Goal: Task Accomplishment & Management: Use online tool/utility

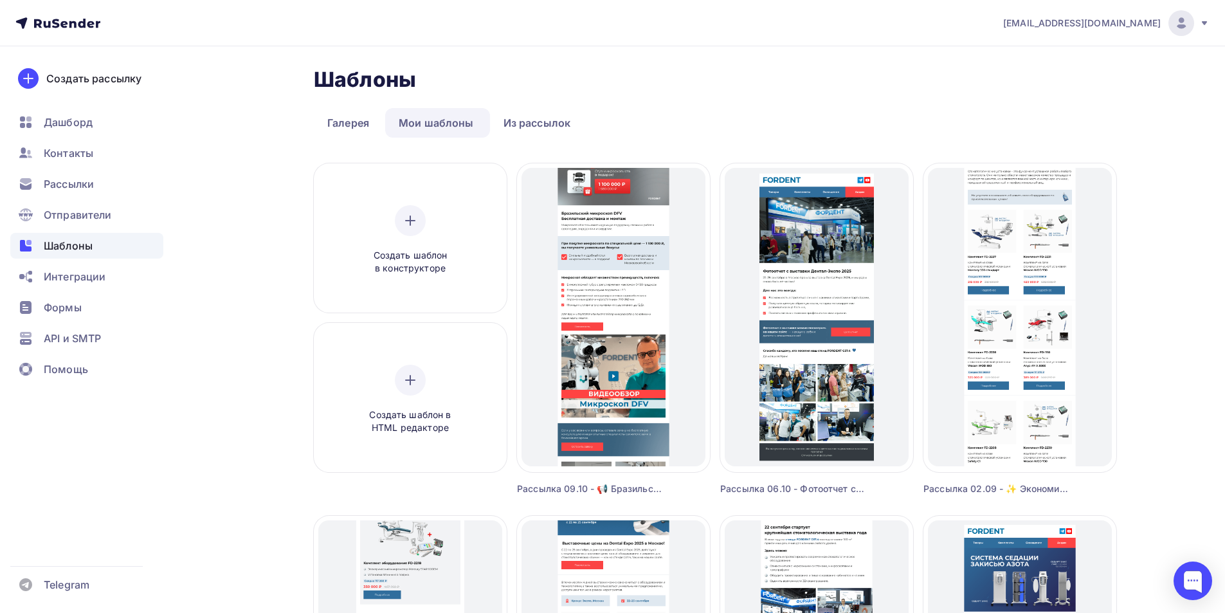
click at [1186, 28] on img at bounding box center [1181, 22] width 15 height 15
click at [1043, 110] on span "Выйти" at bounding box center [1033, 117] width 33 height 15
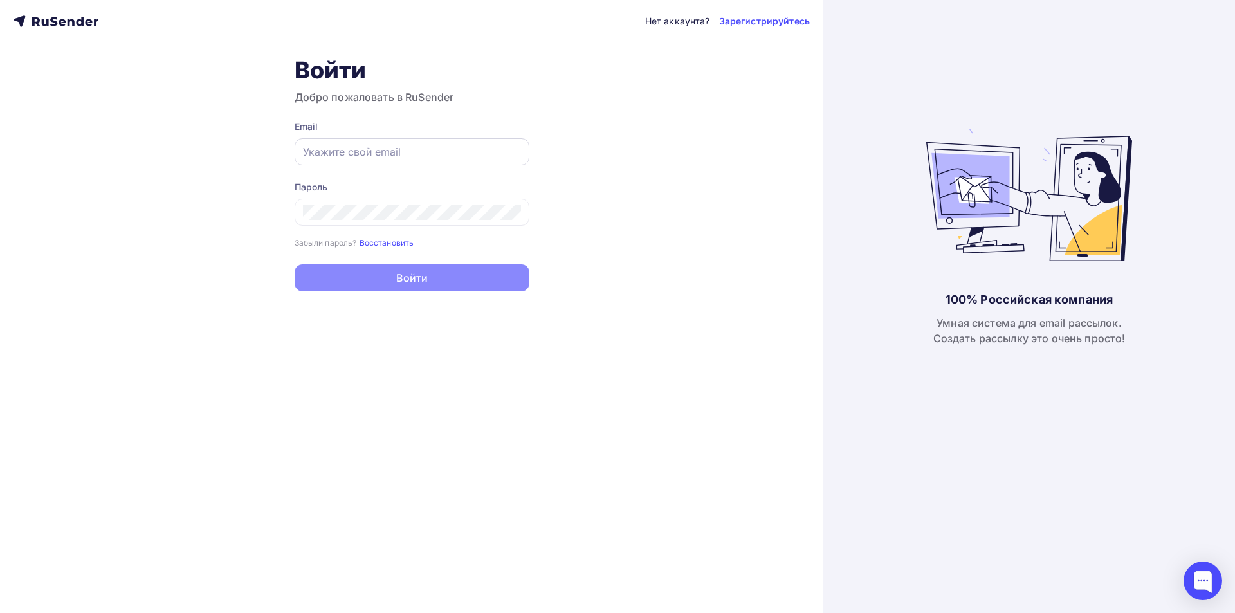
click at [374, 150] on input "text" at bounding box center [412, 151] width 218 height 15
type input "[EMAIL_ADDRESS][DOMAIN_NAME]"
click at [508, 211] on icon at bounding box center [508, 212] width 12 height 12
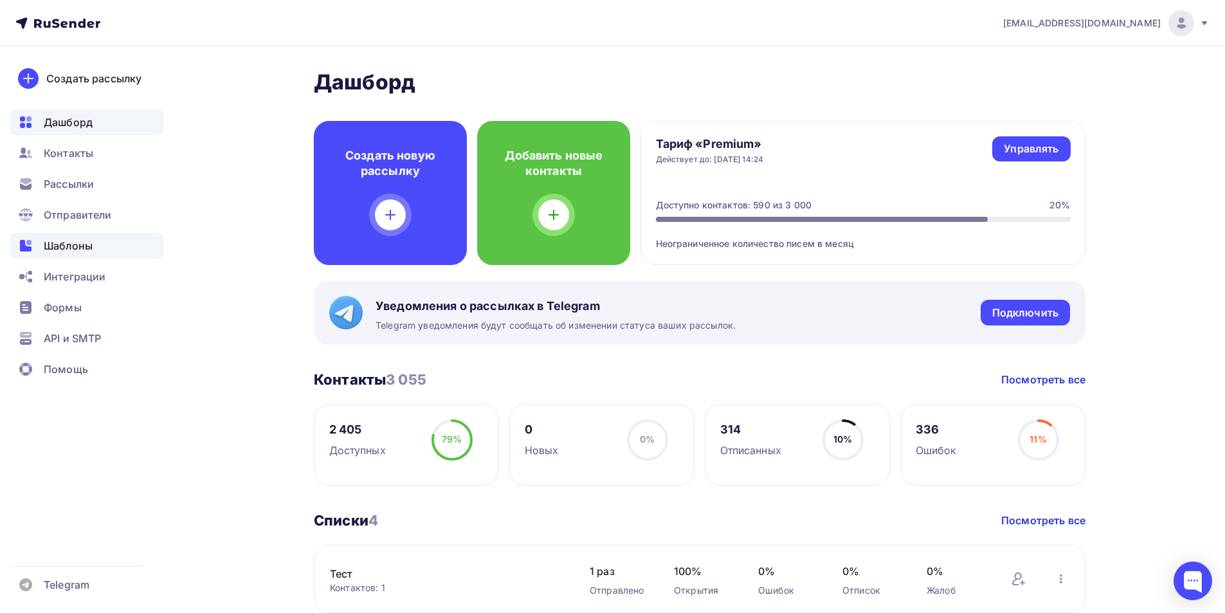
click at [64, 242] on span "Шаблоны" at bounding box center [68, 245] width 49 height 15
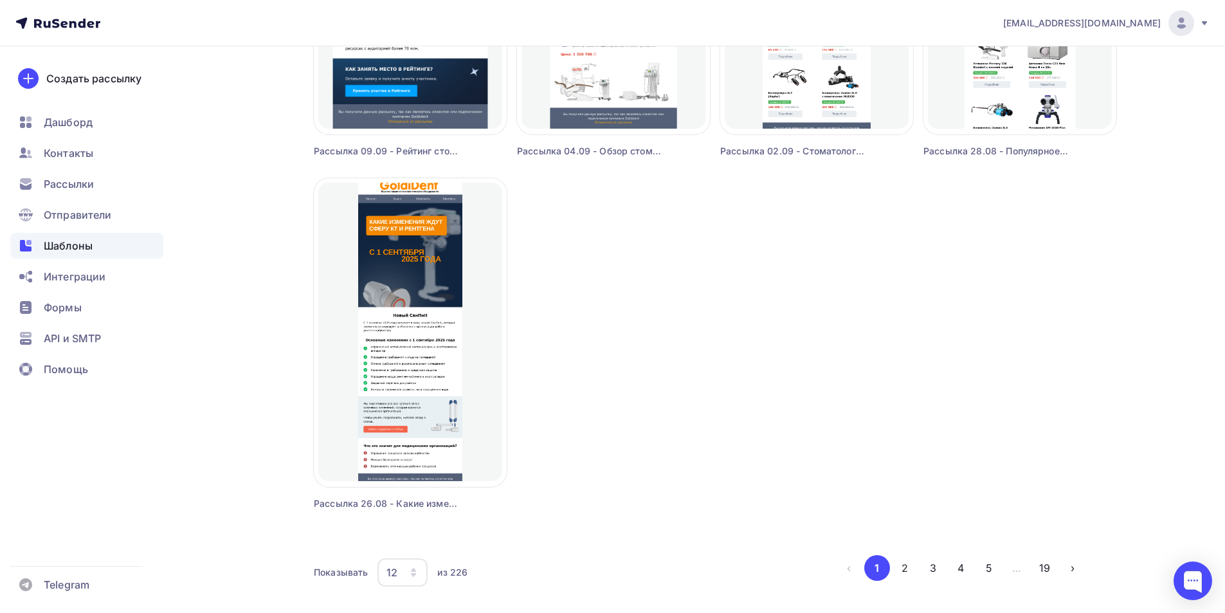
scroll to position [1085, 0]
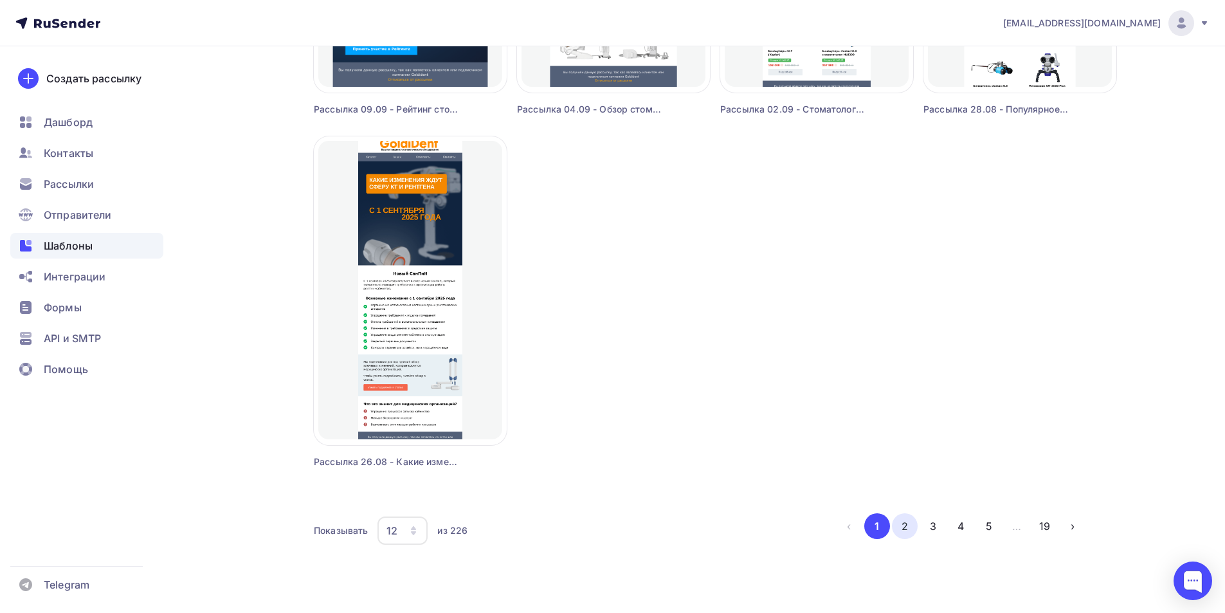
click at [907, 523] on button "2" at bounding box center [905, 526] width 26 height 26
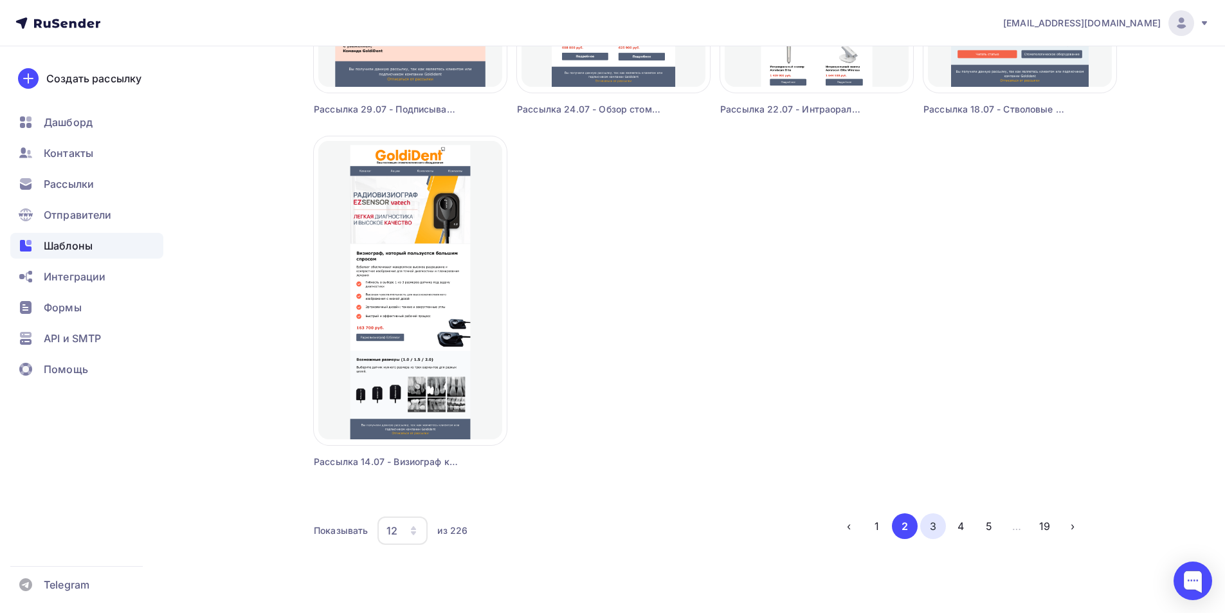
click at [932, 534] on button "3" at bounding box center [934, 526] width 26 height 26
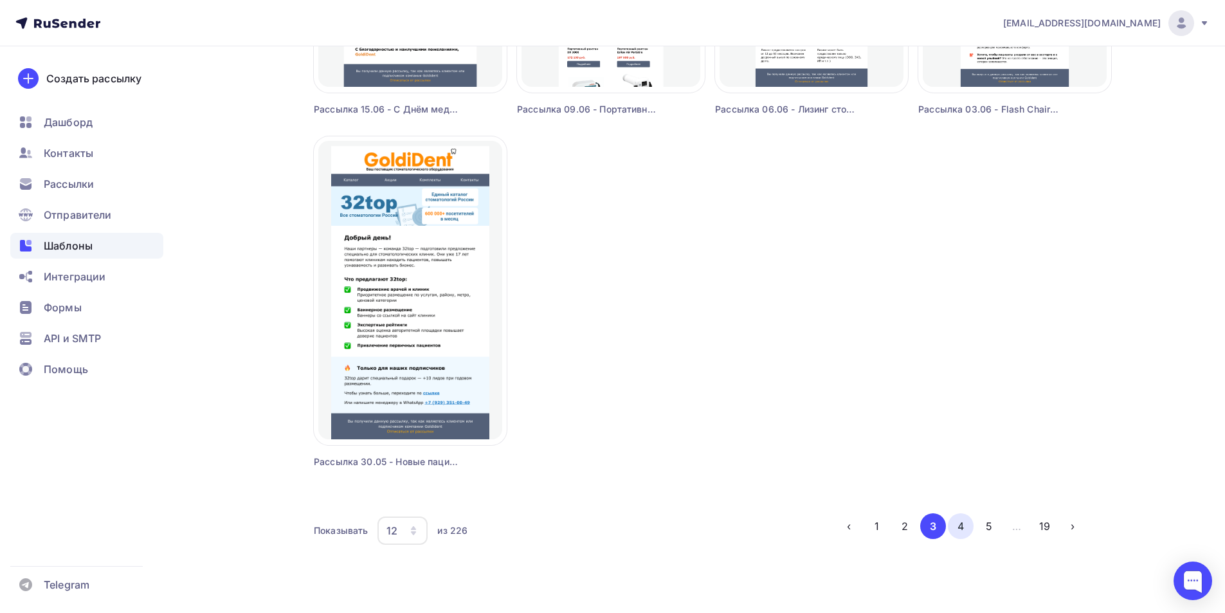
click at [962, 531] on button "4" at bounding box center [961, 526] width 26 height 26
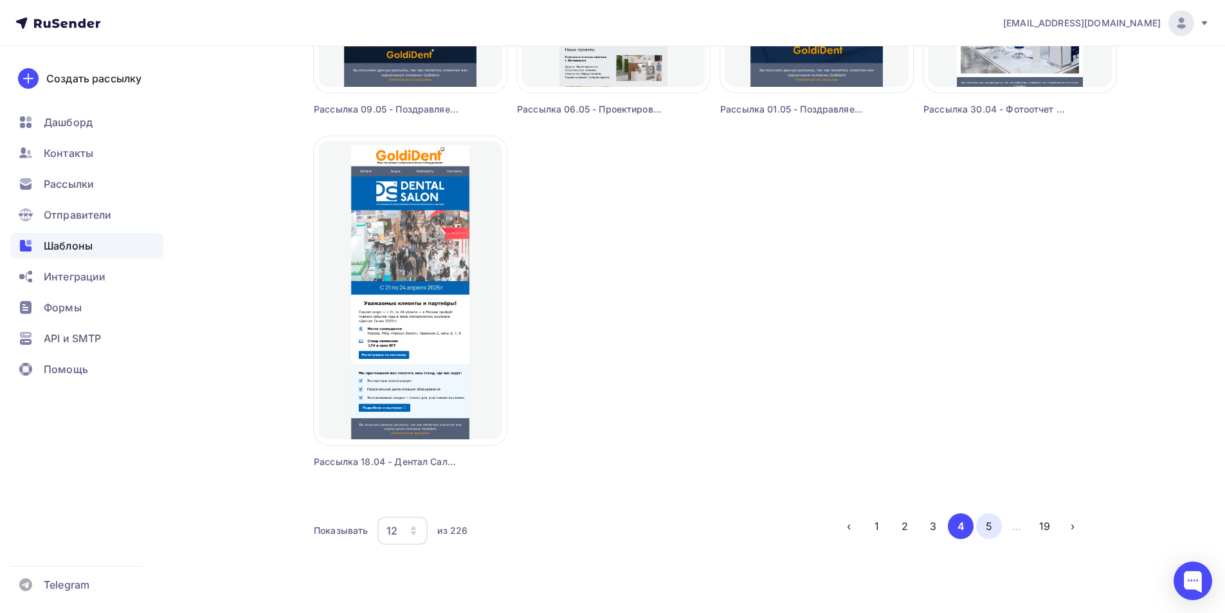
click at [987, 528] on button "5" at bounding box center [990, 526] width 26 height 26
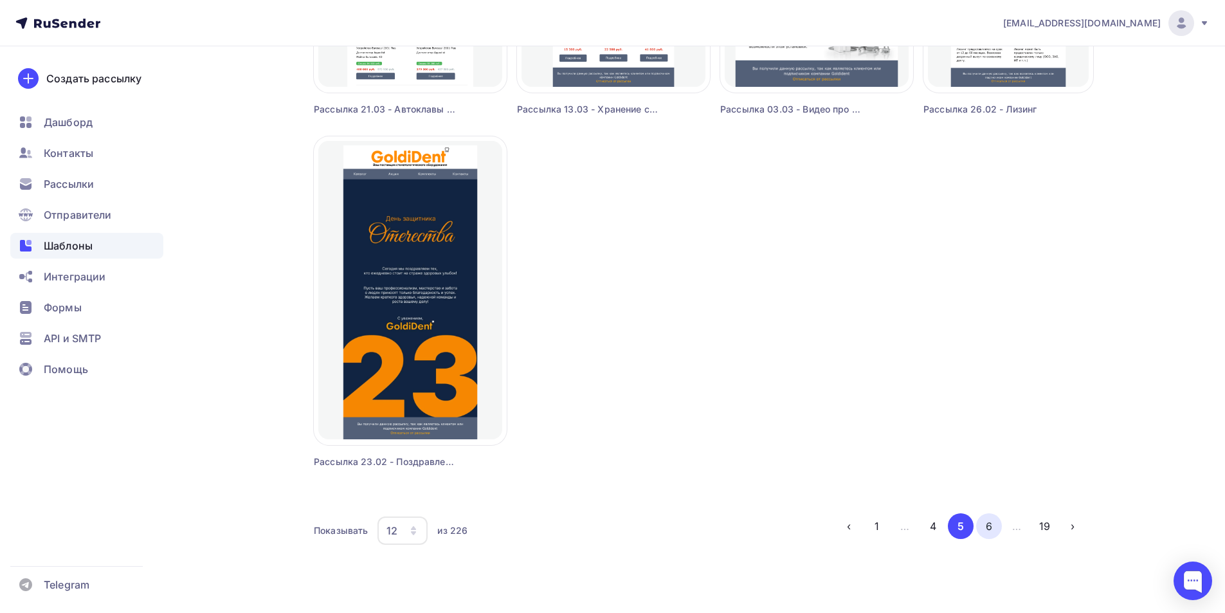
click at [986, 524] on button "6" at bounding box center [990, 526] width 26 height 26
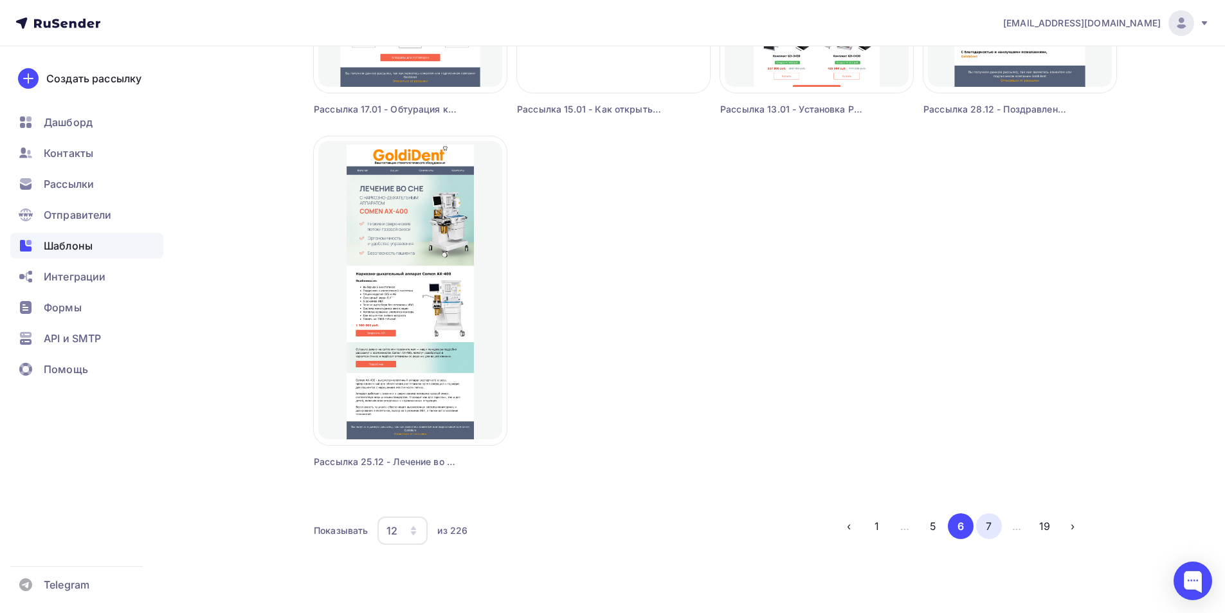
click at [994, 522] on button "7" at bounding box center [990, 526] width 26 height 26
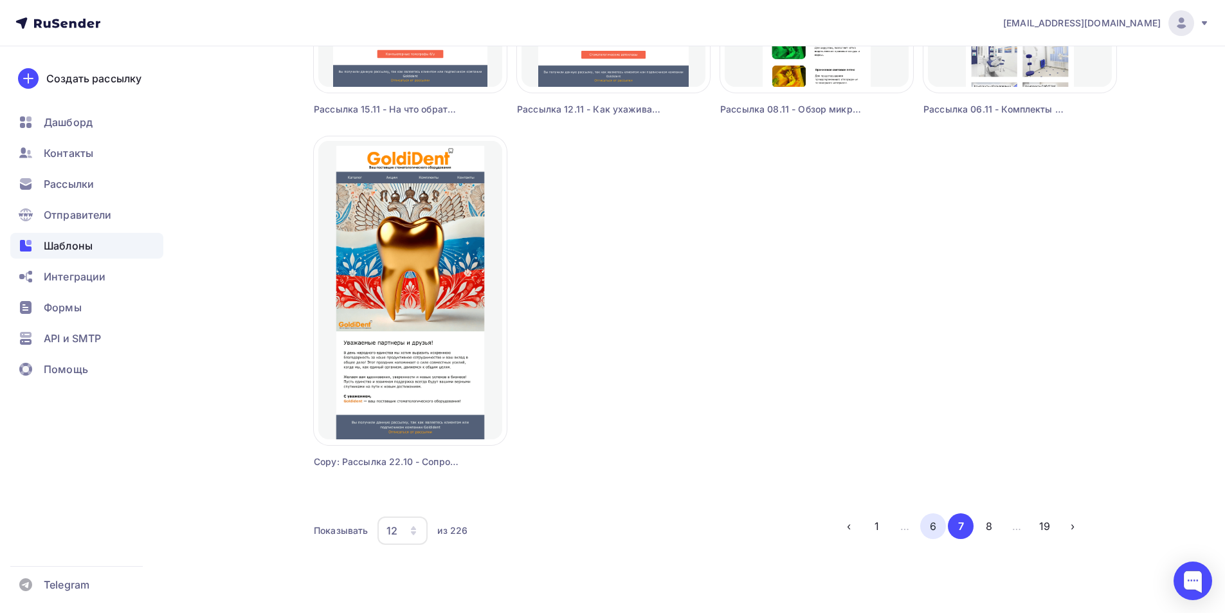
click at [929, 529] on button "6" at bounding box center [934, 526] width 26 height 26
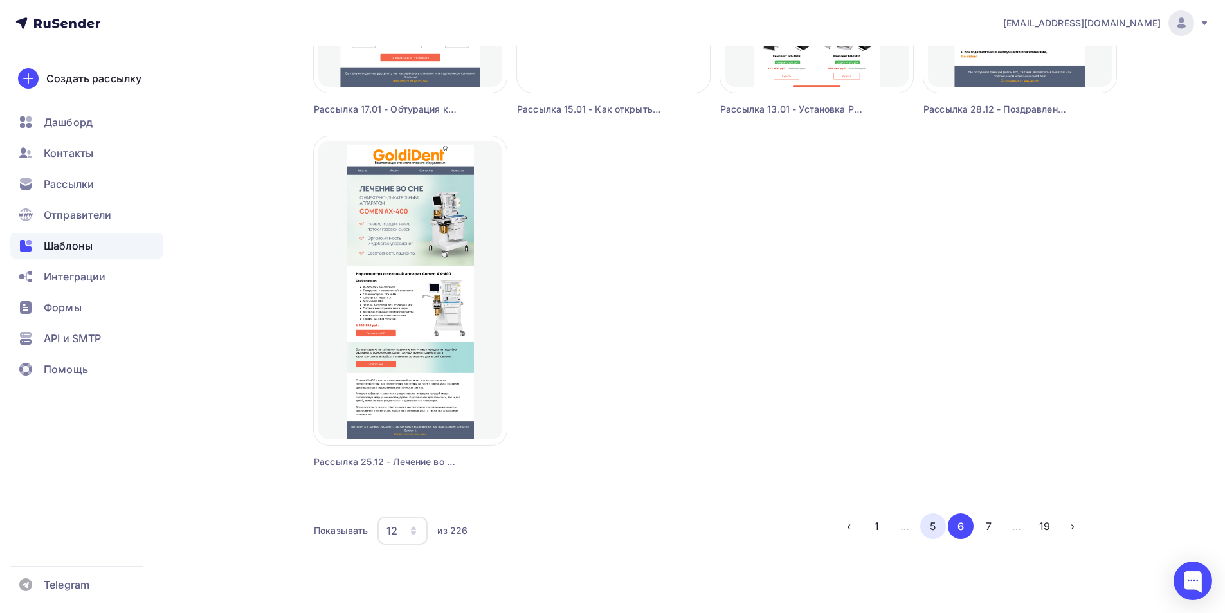
click at [937, 523] on button "5" at bounding box center [934, 526] width 26 height 26
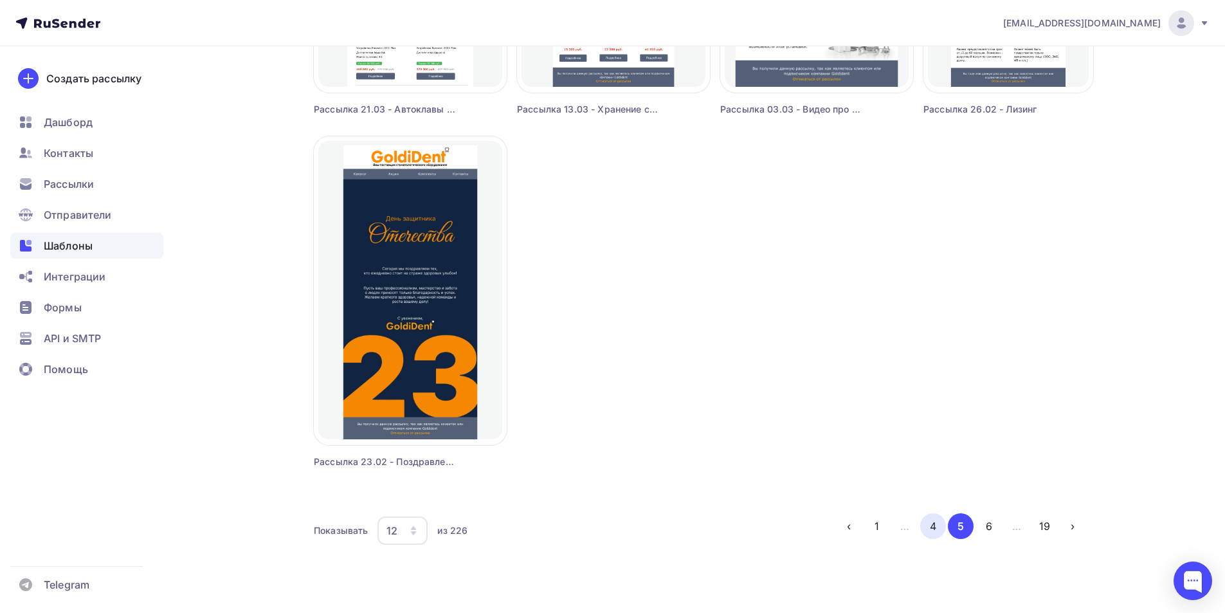
click at [939, 526] on button "4" at bounding box center [934, 526] width 26 height 26
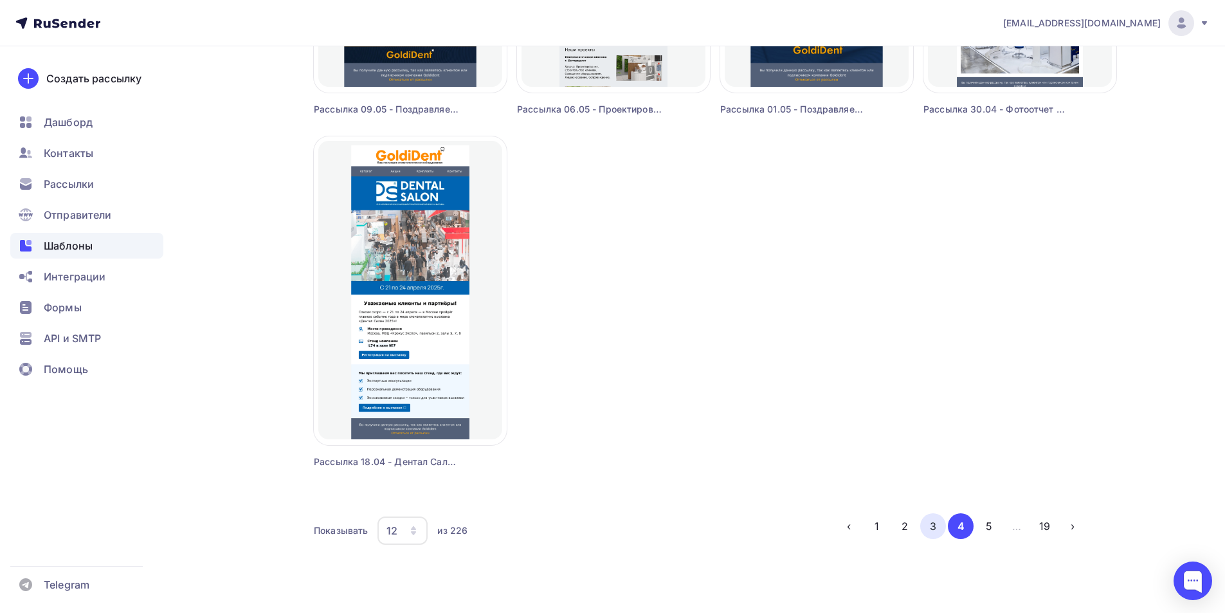
click at [935, 525] on button "3" at bounding box center [934, 526] width 26 height 26
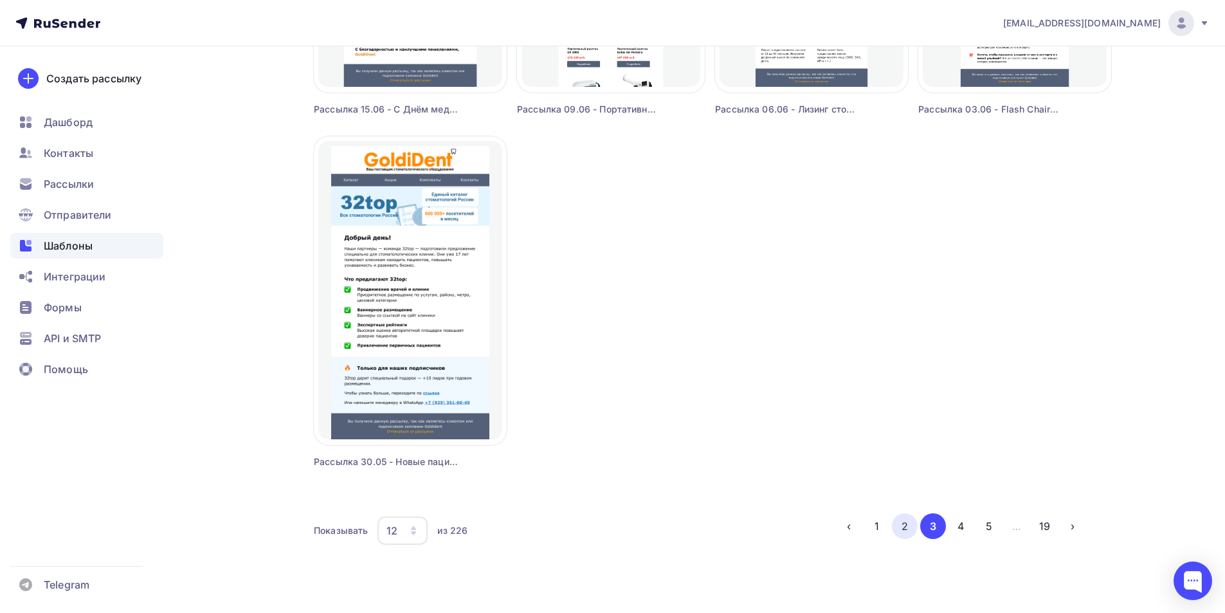
click at [900, 524] on button "2" at bounding box center [905, 526] width 26 height 26
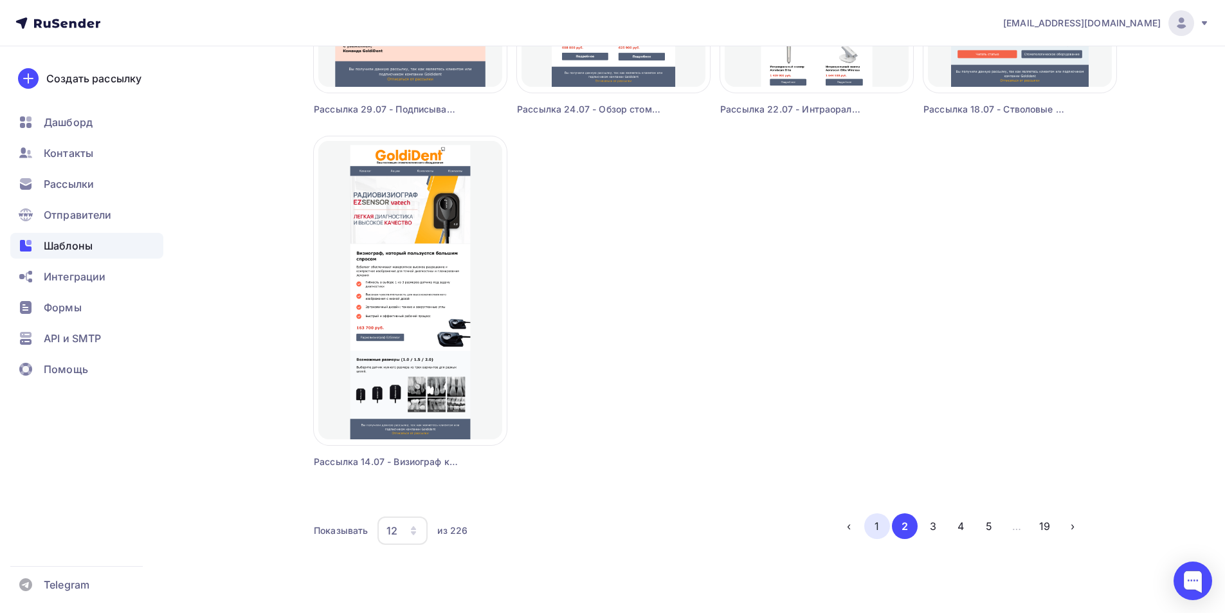
click at [876, 526] on button "1" at bounding box center [878, 526] width 26 height 26
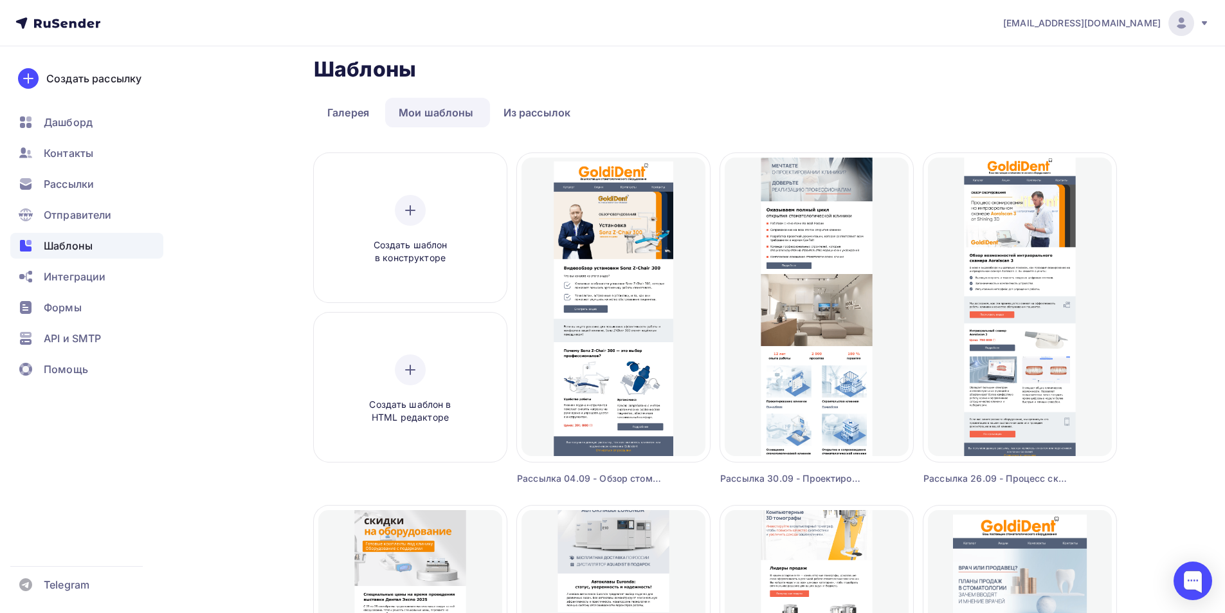
scroll to position [0, 0]
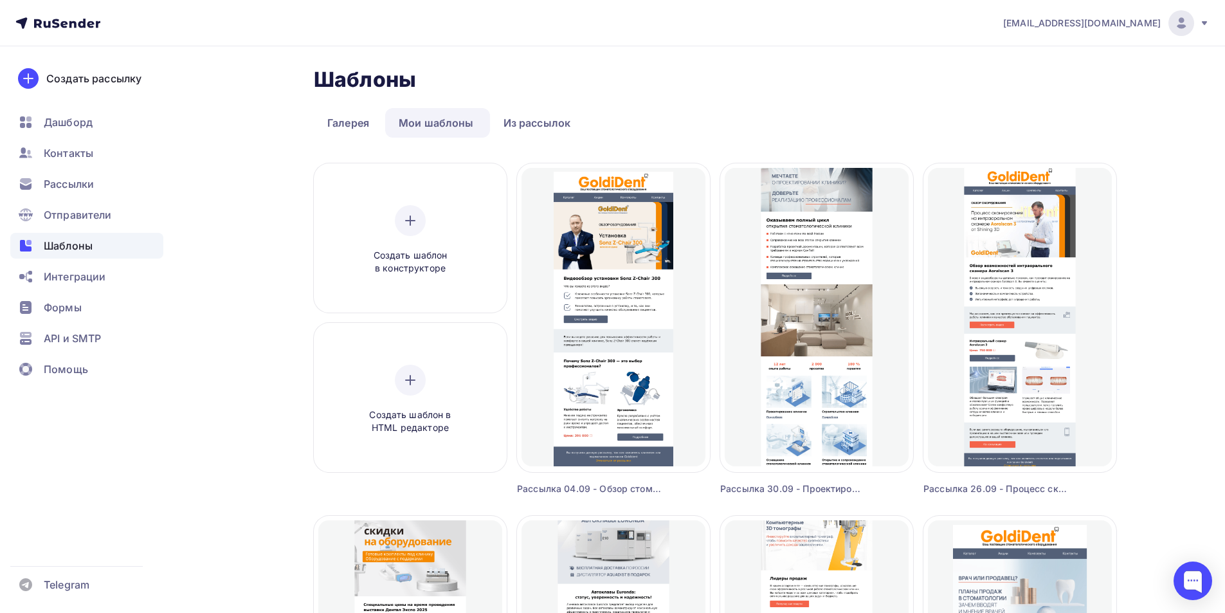
click at [66, 169] on ul "Дашборд Контакты Рассылки Отправители Шаблоны Интеграции Формы API и SMTP Помощь" at bounding box center [86, 249] width 153 height 280
click at [66, 186] on span "Рассылки" at bounding box center [69, 183] width 50 height 15
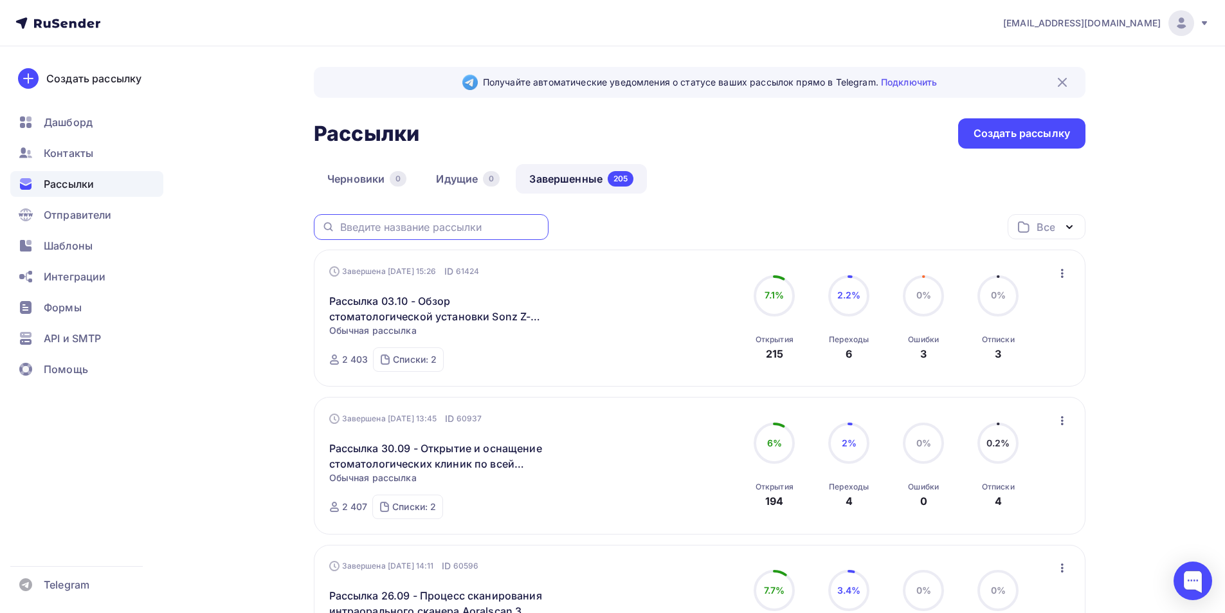
click at [447, 228] on input "text" at bounding box center [440, 227] width 201 height 14
type input "проект"
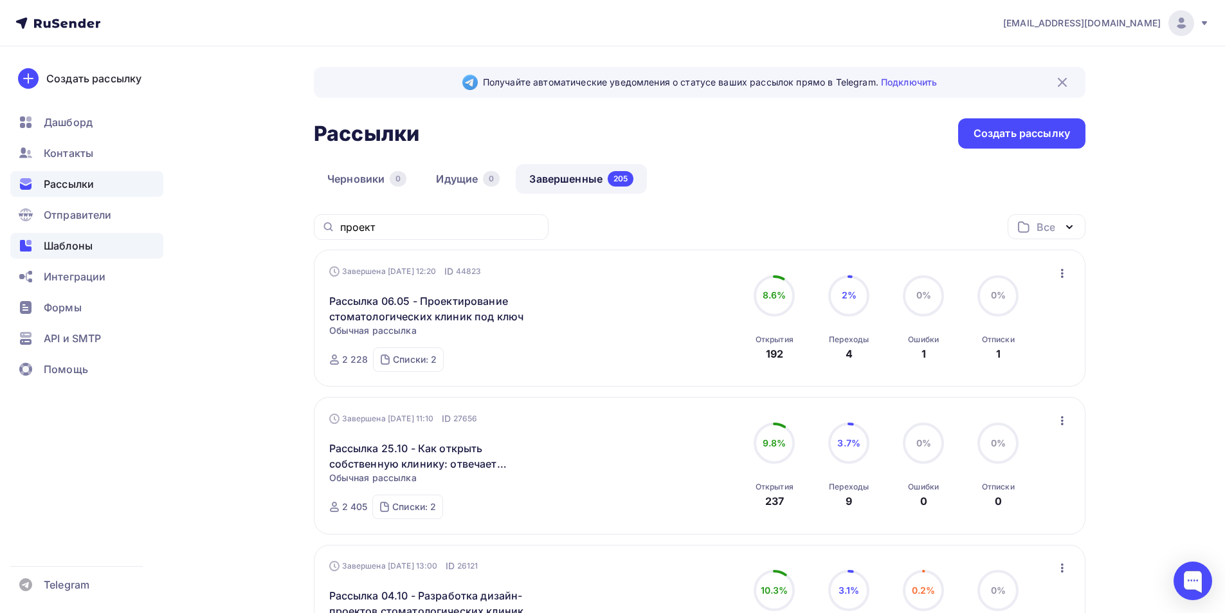
click at [57, 247] on span "Шаблоны" at bounding box center [68, 245] width 49 height 15
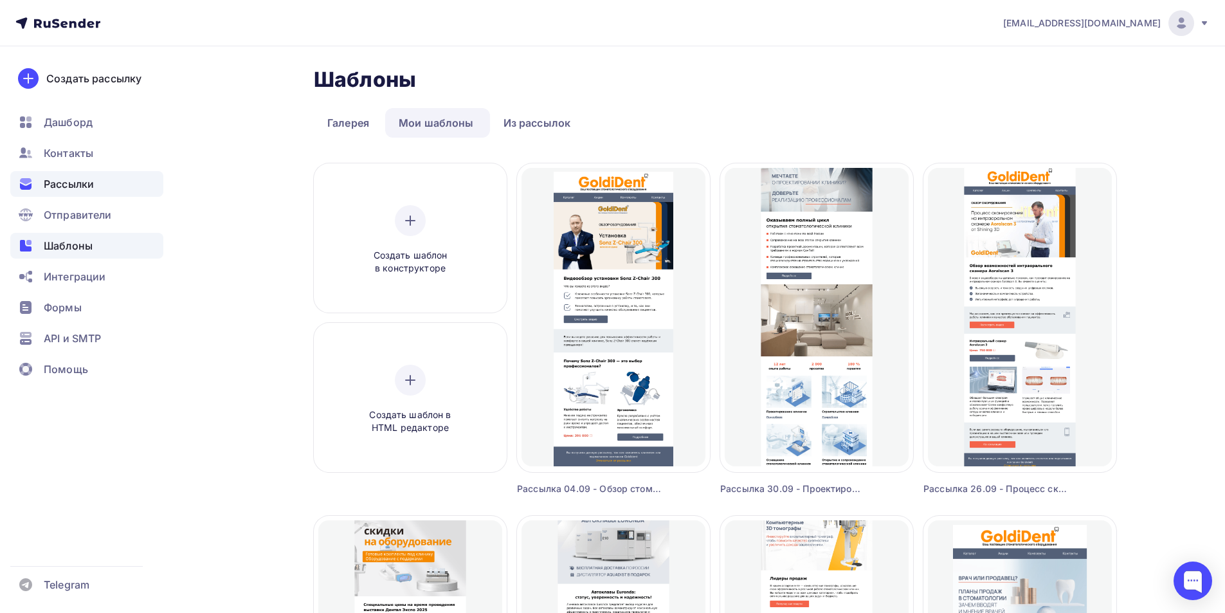
click at [64, 184] on span "Рассылки" at bounding box center [69, 183] width 50 height 15
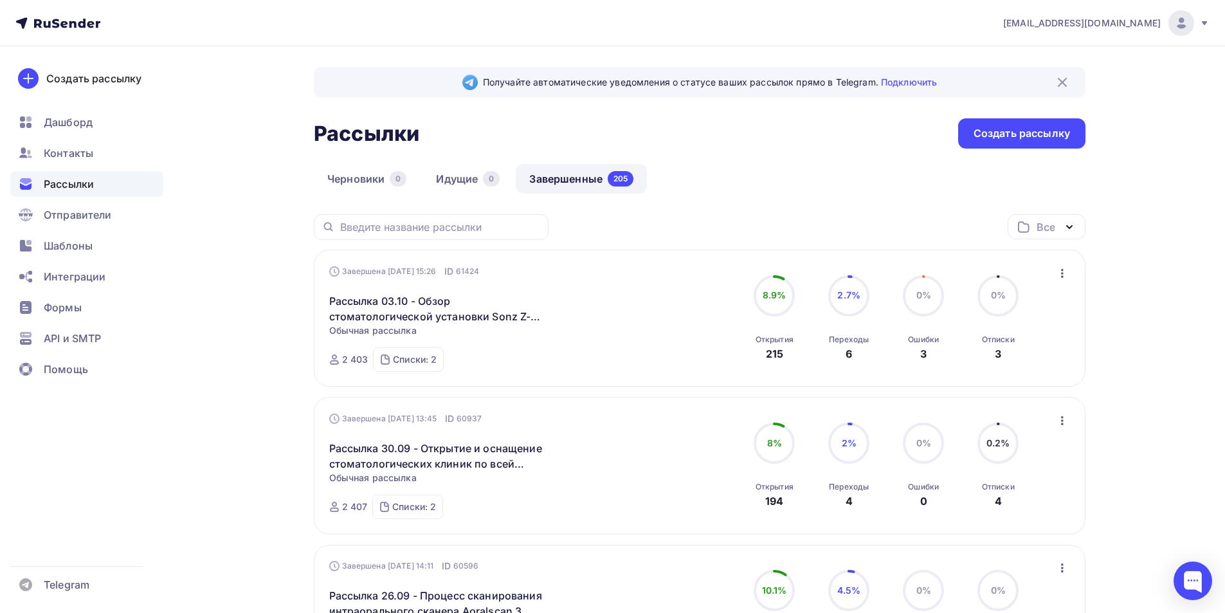
click at [561, 178] on link "Завершенные 205" at bounding box center [581, 179] width 131 height 30
drag, startPoint x: 57, startPoint y: 245, endPoint x: 200, endPoint y: 368, distance: 188.9
click at [55, 245] on span "Шаблоны" at bounding box center [68, 245] width 49 height 15
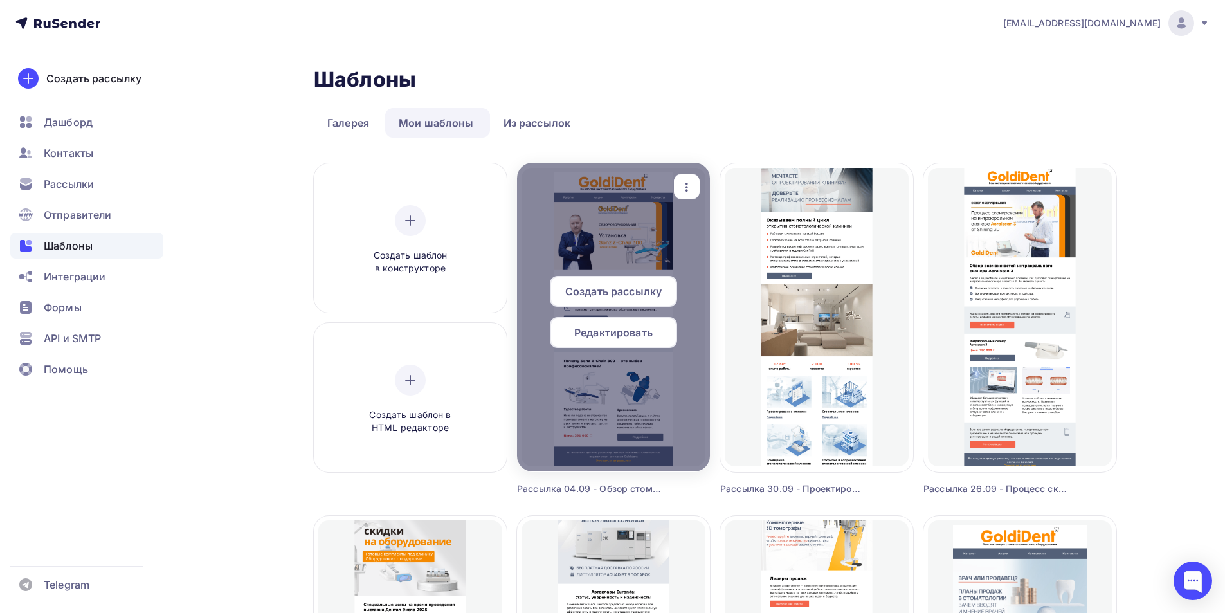
click at [684, 188] on icon "button" at bounding box center [686, 186] width 15 height 15
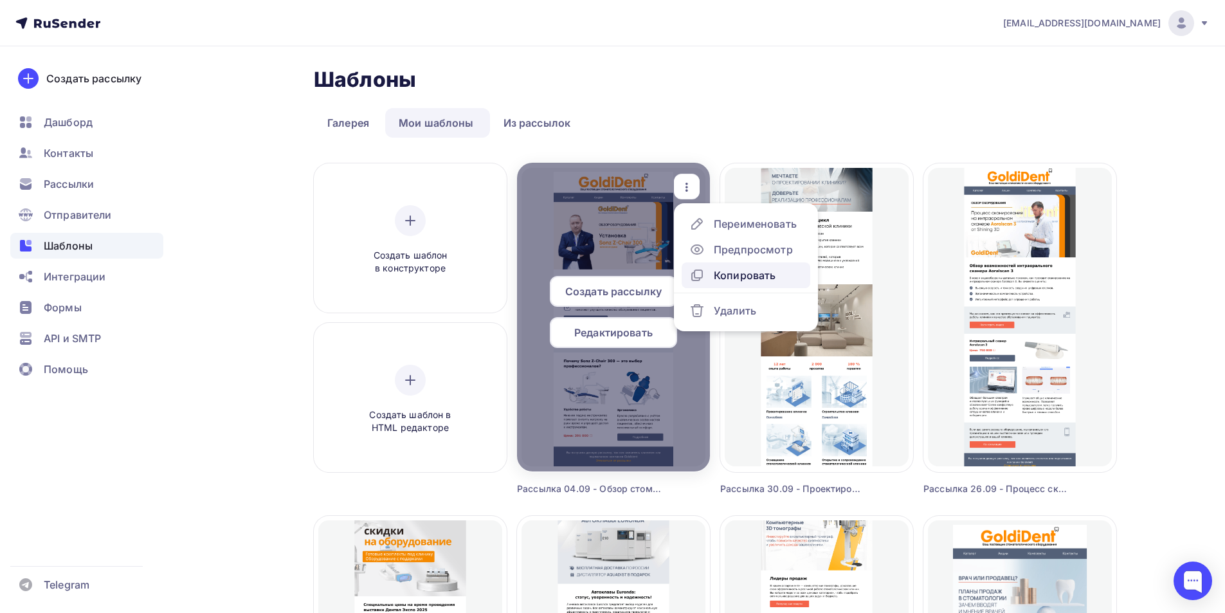
click at [741, 272] on div "Копировать" at bounding box center [745, 275] width 62 height 15
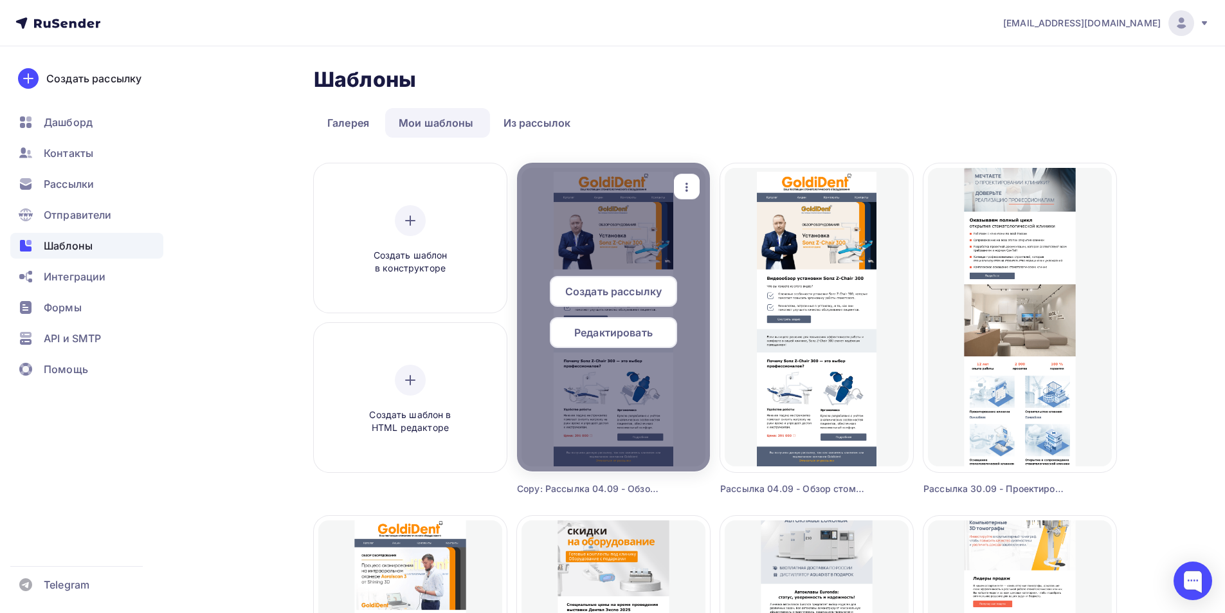
click at [689, 183] on icon "button" at bounding box center [686, 186] width 15 height 15
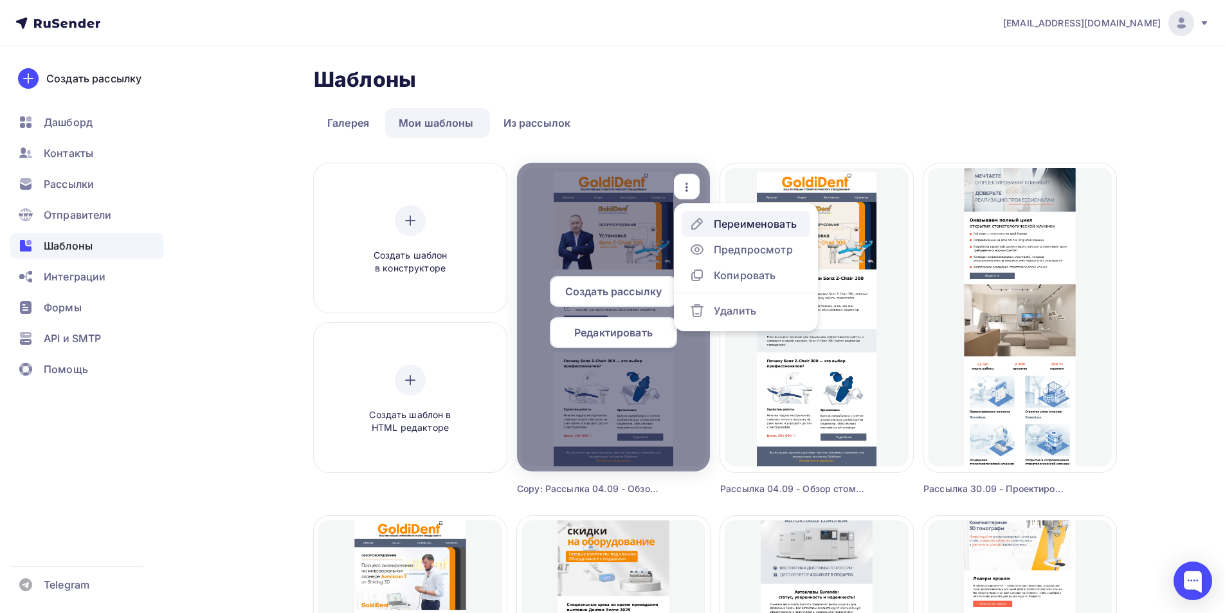
click at [724, 223] on div "Переименовать" at bounding box center [755, 223] width 83 height 15
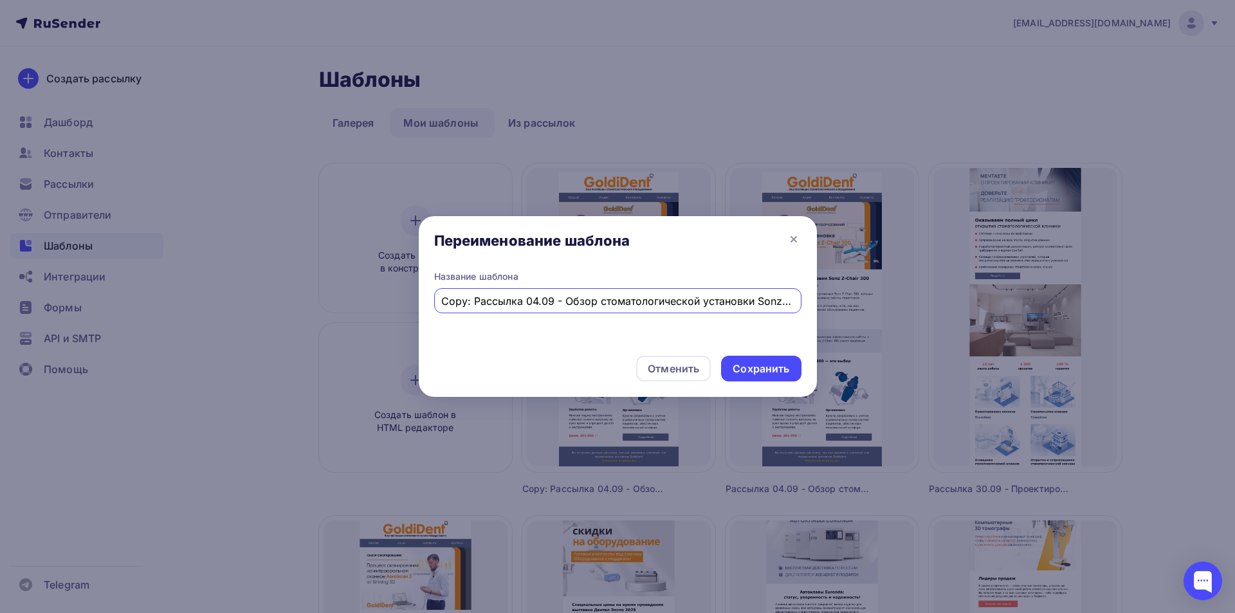
drag, startPoint x: 443, startPoint y: 298, endPoint x: 418, endPoint y: 303, distance: 24.9
click at [419, 303] on div "Название шаблона Copy: Рассылка 04.09 - Обзор стоматологической установки Sonz …" at bounding box center [618, 307] width 398 height 75
click at [457, 300] on input "Copy: Рассылка 04.09 - Обзор стоматологической установки Sonz Z-Chair 300 с ниж…" at bounding box center [617, 300] width 353 height 15
drag, startPoint x: 472, startPoint y: 302, endPoint x: 425, endPoint y: 303, distance: 47.0
click at [425, 303] on div "Название шаблона Copy: Рассылка 04.09 - Обзор стоматологической установки Sonz …" at bounding box center [618, 307] width 398 height 75
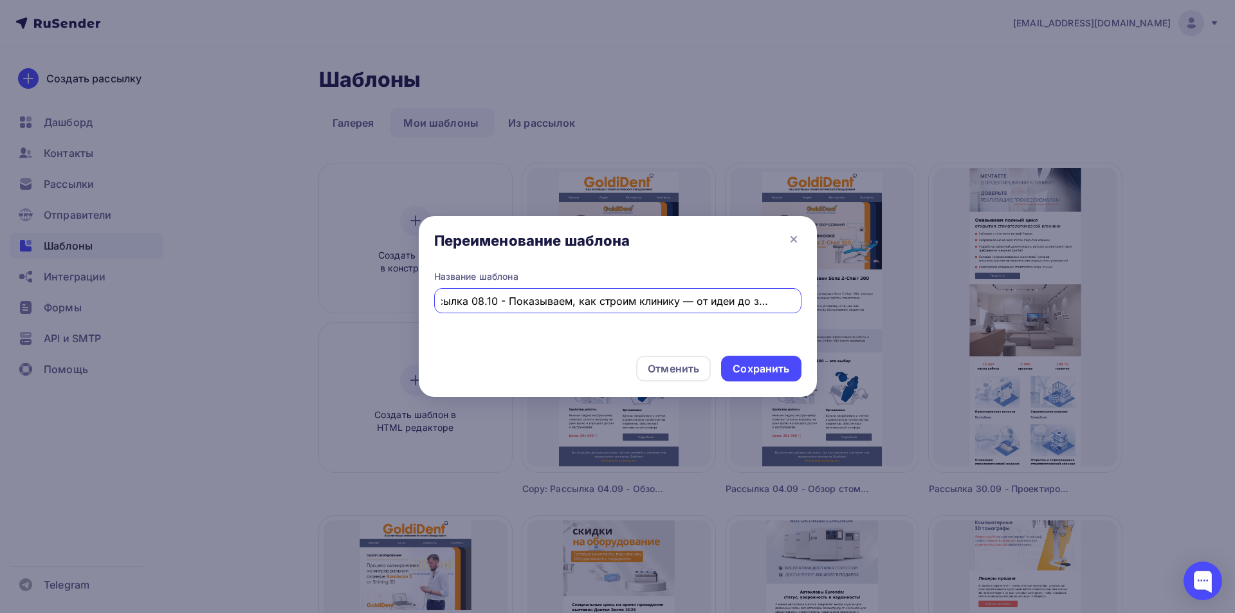
scroll to position [0, 17]
type input "Рассылка 08.10 - Показываем, как строим клинику — от идеи до запуска"
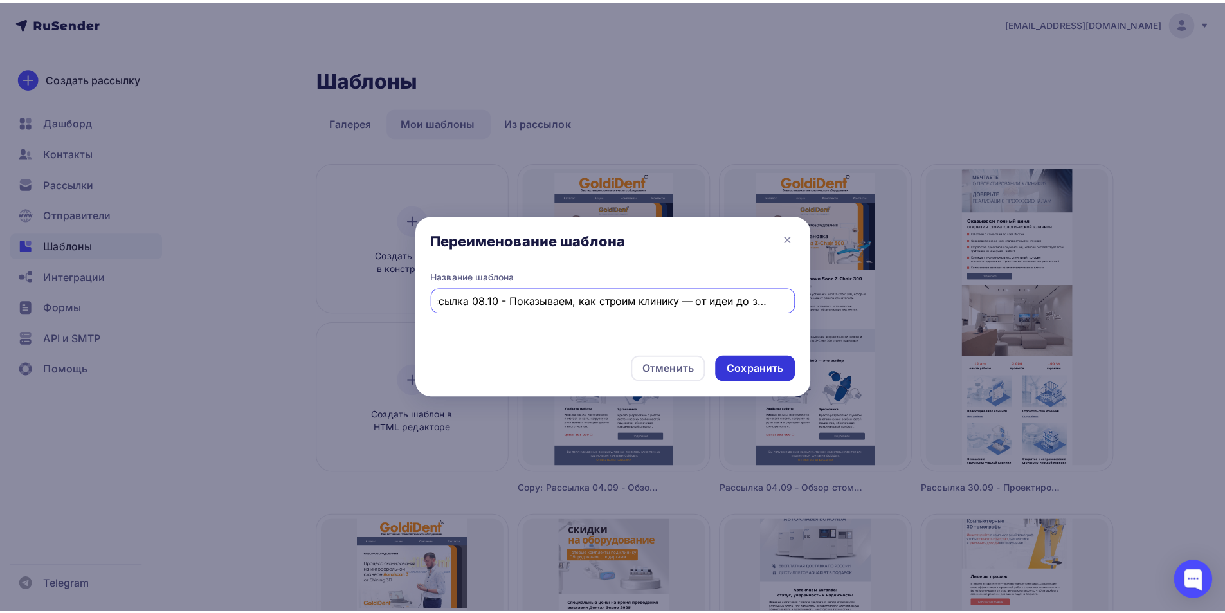
scroll to position [0, 0]
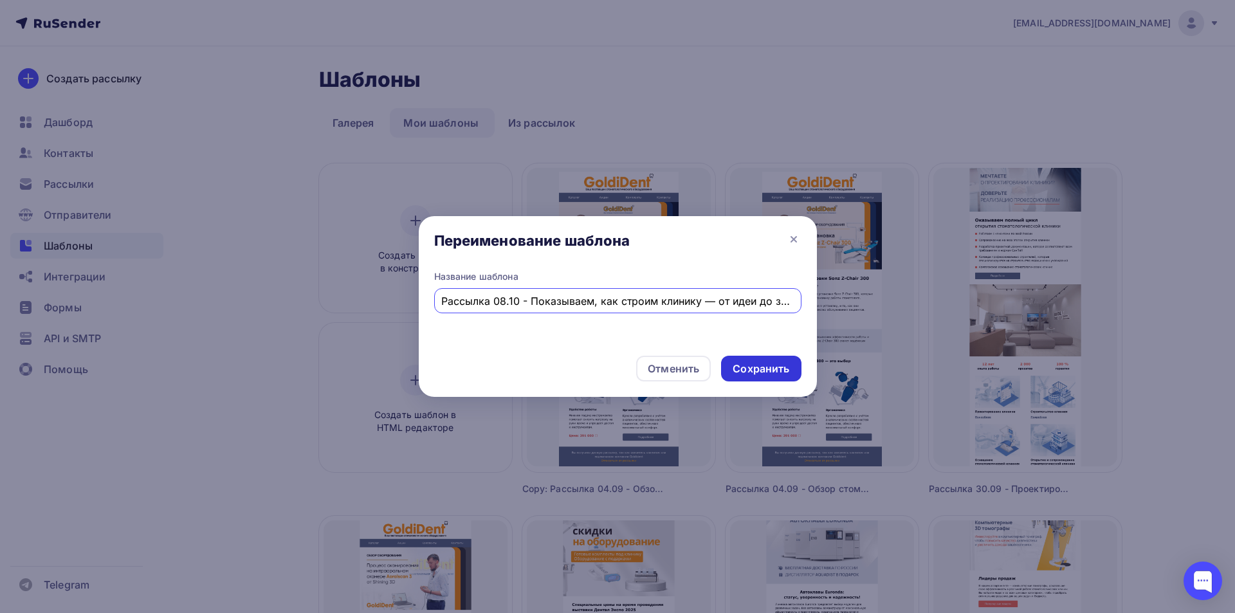
click at [753, 367] on div "Сохранить" at bounding box center [761, 369] width 57 height 15
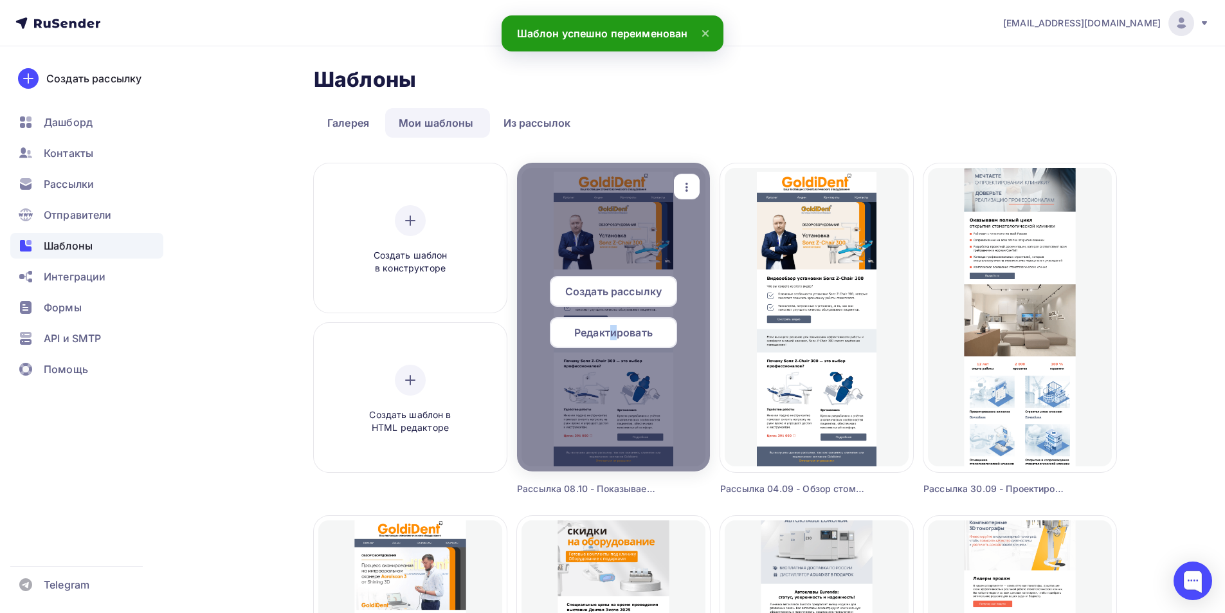
click at [615, 342] on div "Редактировать" at bounding box center [613, 332] width 127 height 31
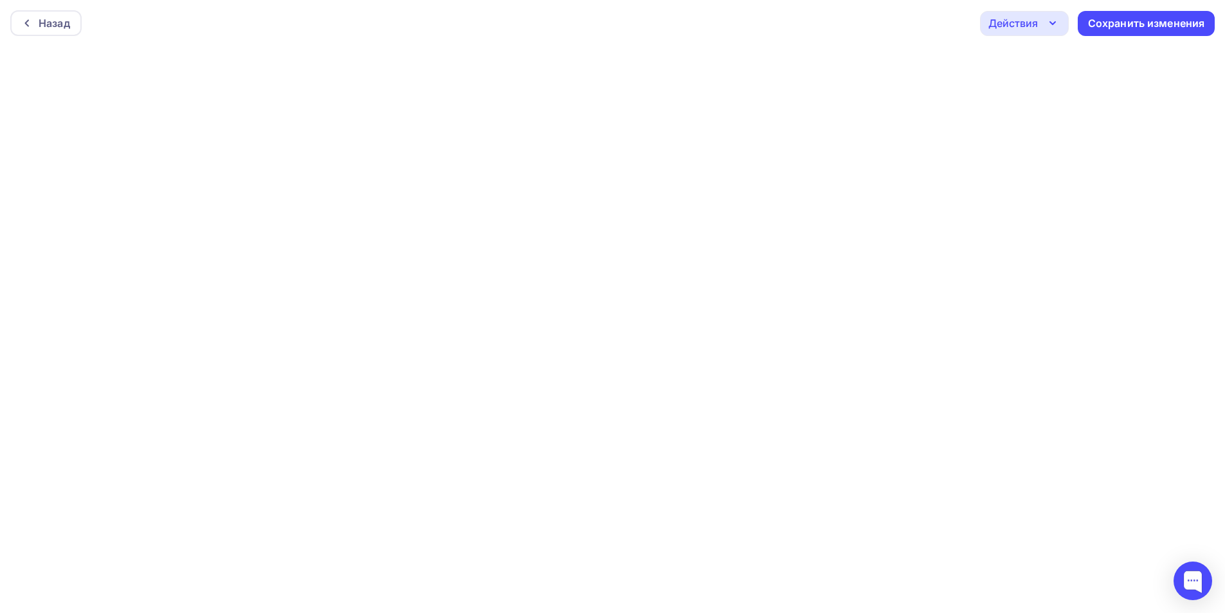
scroll to position [3, 0]
click at [1117, 20] on div "Сохранить изменения" at bounding box center [1146, 20] width 117 height 15
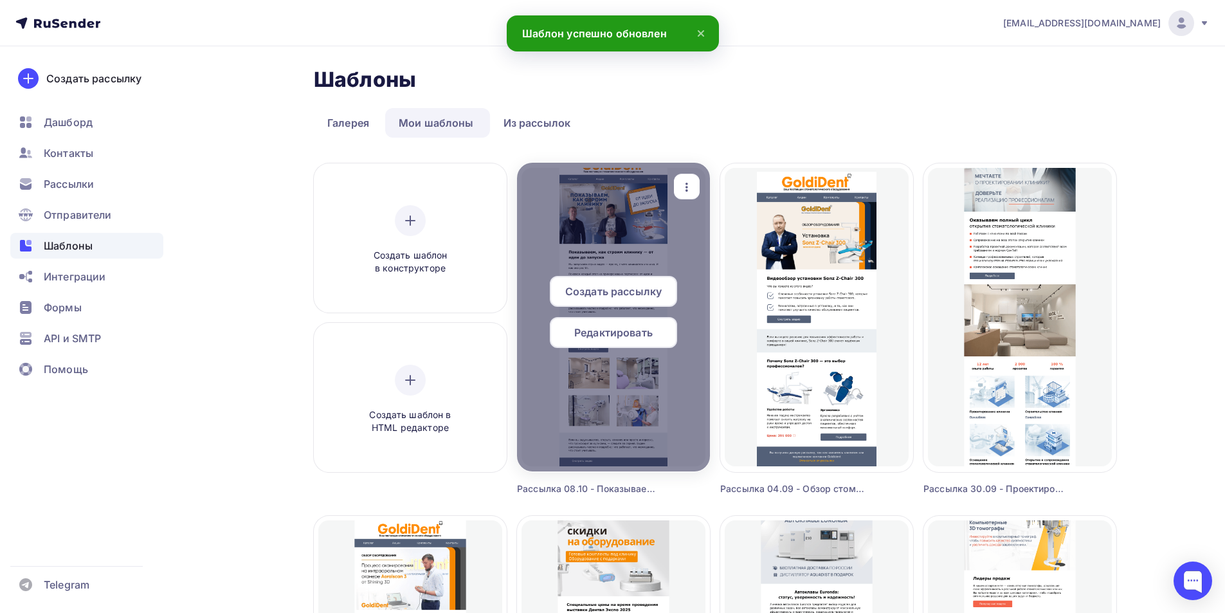
click at [623, 331] on span "Редактировать" at bounding box center [613, 332] width 78 height 15
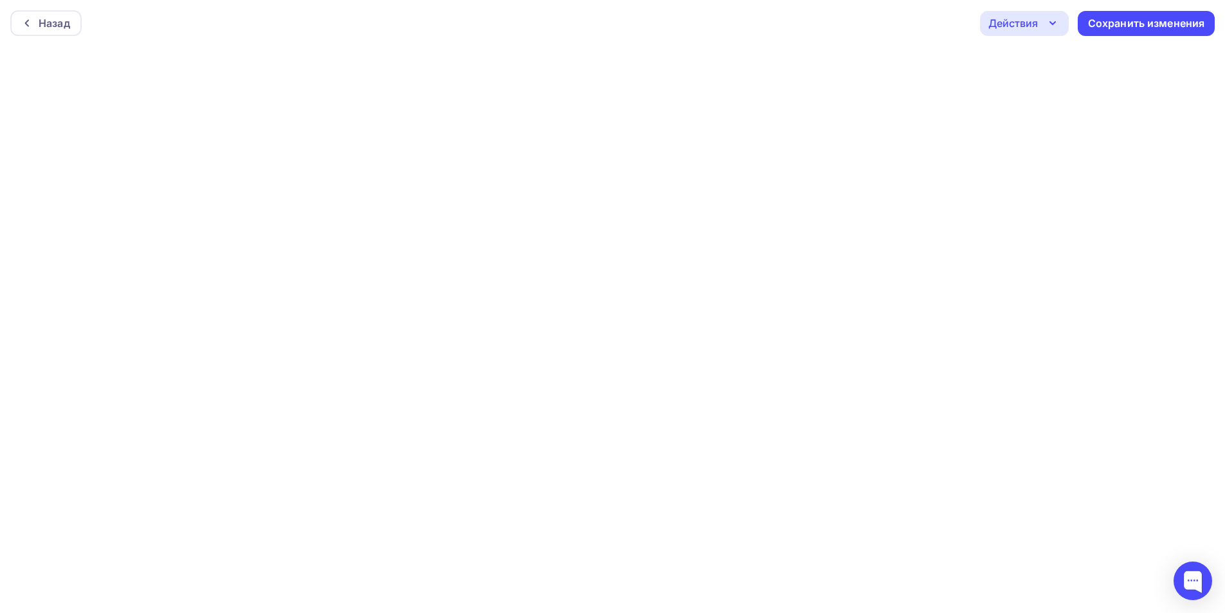
click at [1023, 25] on div "Действия" at bounding box center [1014, 22] width 50 height 15
click at [1026, 62] on div "Отправить тестовое письмо" at bounding box center [1094, 60] width 148 height 15
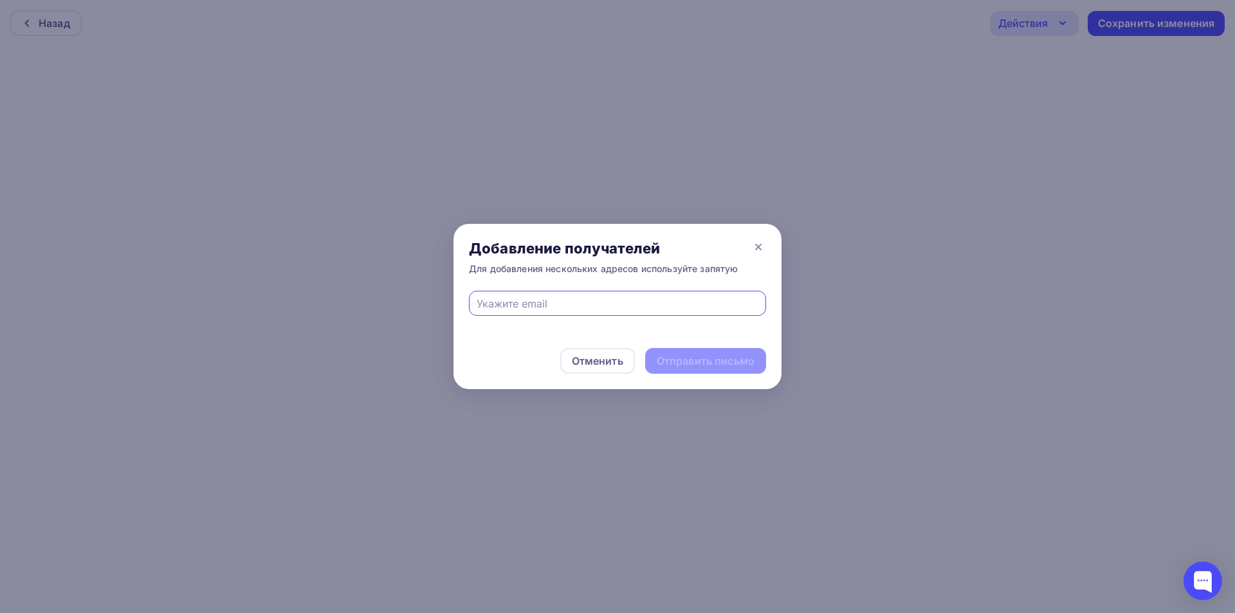
drag, startPoint x: 589, startPoint y: 304, endPoint x: 580, endPoint y: 311, distance: 12.4
click at [587, 304] on input "text" at bounding box center [618, 303] width 282 height 15
type input "eskova.t.a@yandex.ru"
click at [734, 356] on div "Отправить письмо" at bounding box center [706, 361] width 98 height 15
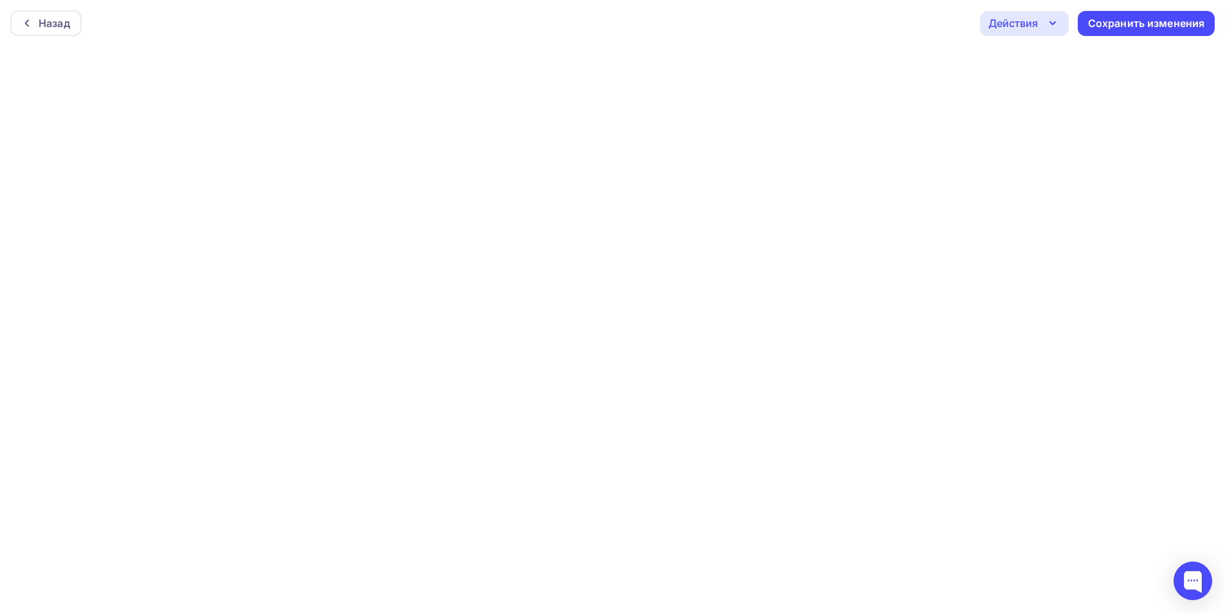
scroll to position [3, 0]
click at [1026, 22] on div "Действия" at bounding box center [1014, 19] width 50 height 15
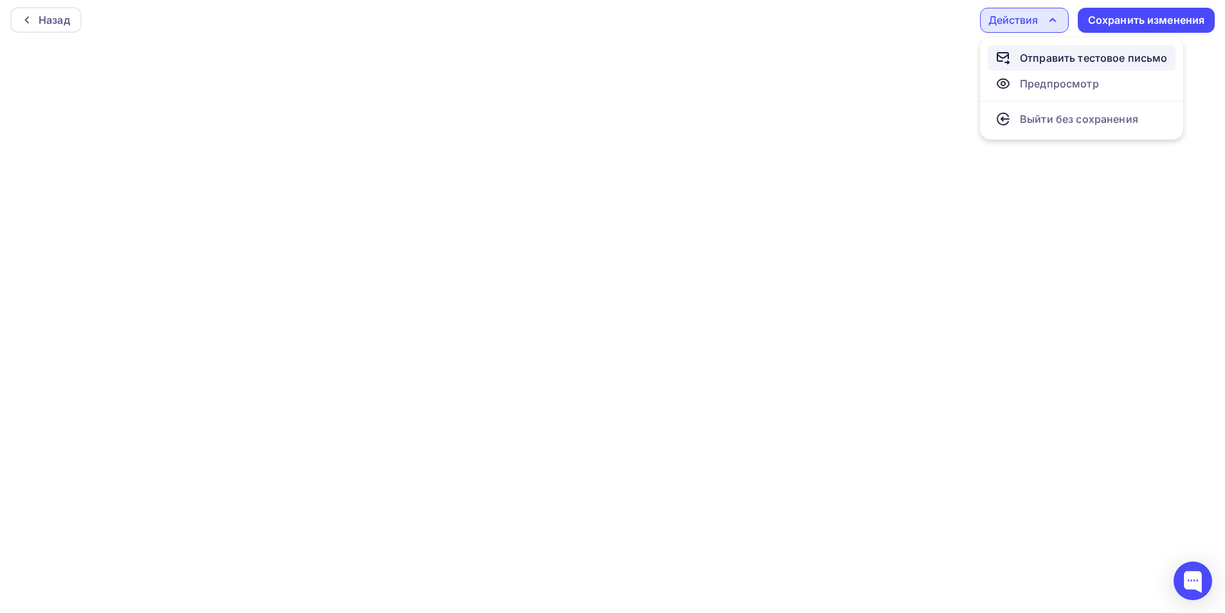
click at [1047, 58] on div "Отправить тестовое письмо" at bounding box center [1094, 57] width 148 height 15
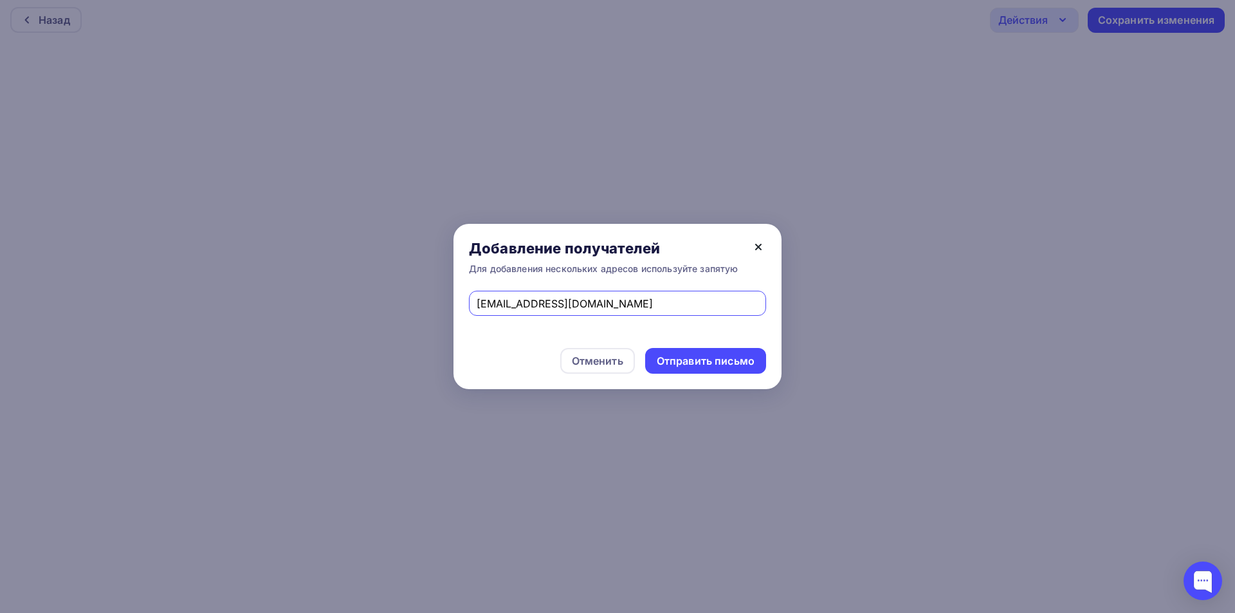
drag, startPoint x: 766, startPoint y: 239, endPoint x: 760, endPoint y: 248, distance: 11.1
click at [765, 239] on div "Добавление получателей Для добавления нескольких адресов используйте запятую" at bounding box center [618, 257] width 328 height 67
drag, startPoint x: 744, startPoint y: 485, endPoint x: 731, endPoint y: 479, distance: 14.1
click at [743, 484] on div at bounding box center [617, 306] width 1235 height 613
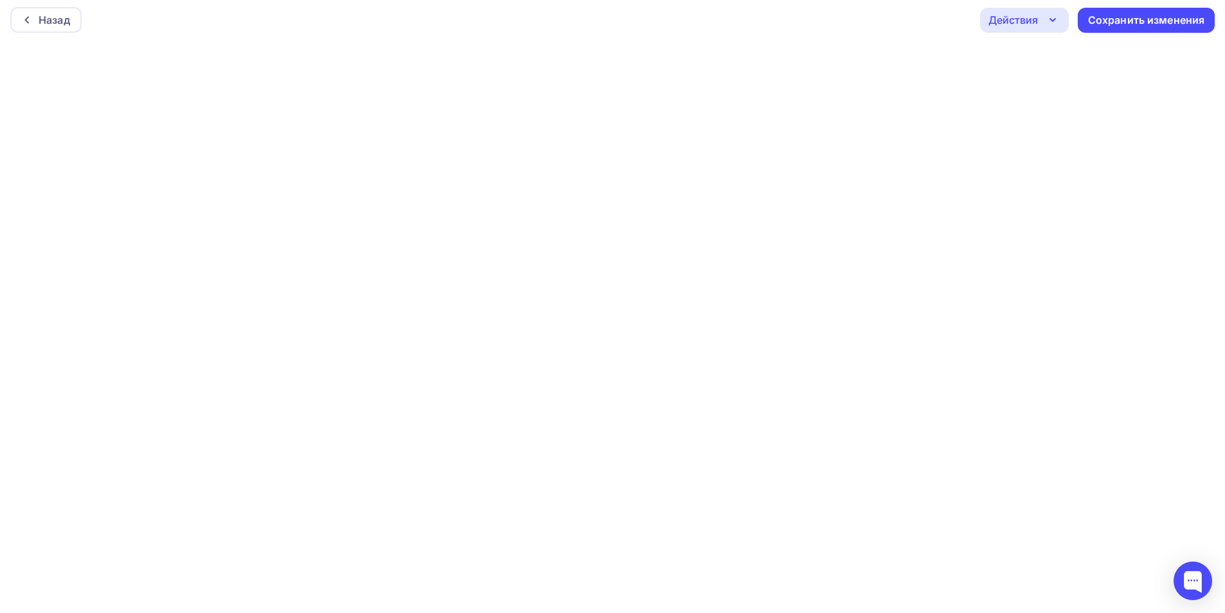
click at [1029, 17] on div "Действия" at bounding box center [1014, 19] width 50 height 15
click at [1053, 52] on div "Отправить тестовое письмо" at bounding box center [1094, 57] width 148 height 15
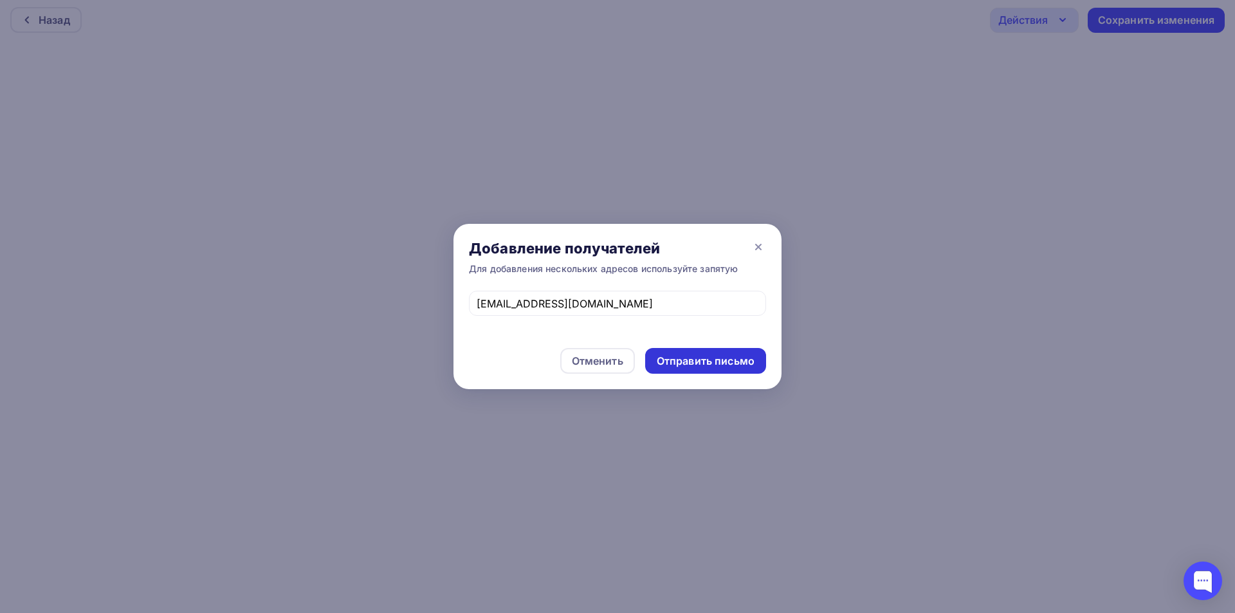
click at [710, 353] on div "Отправить письмо" at bounding box center [705, 361] width 121 height 26
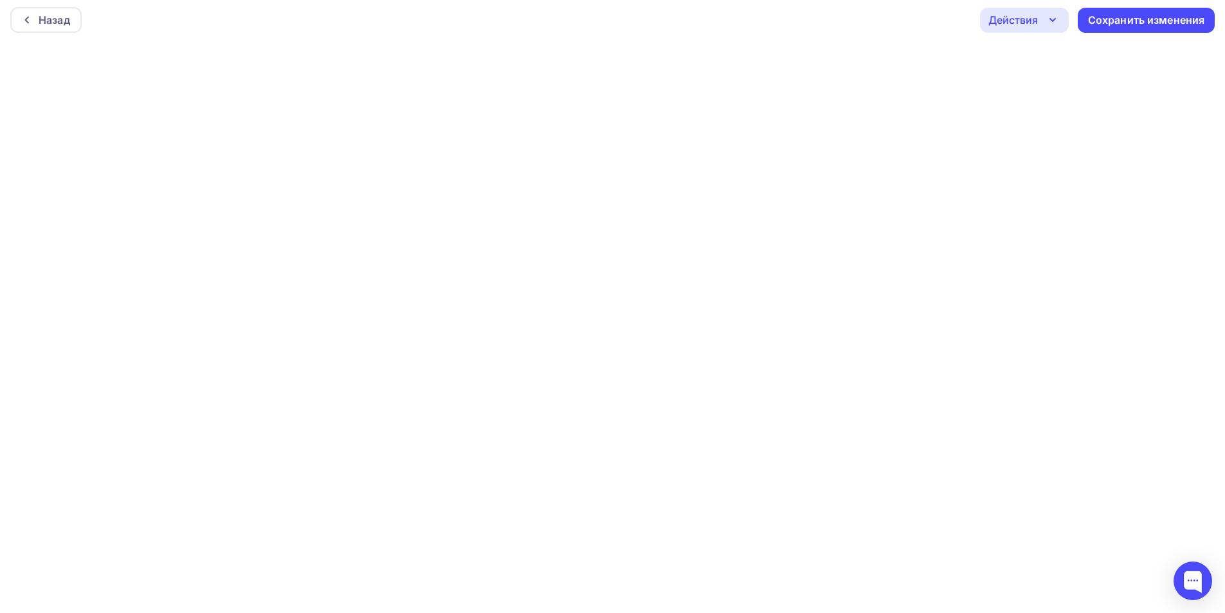
click at [1017, 16] on div "Действия" at bounding box center [1014, 19] width 50 height 15
click at [1022, 62] on div "Отправить тестовое письмо" at bounding box center [1094, 57] width 148 height 15
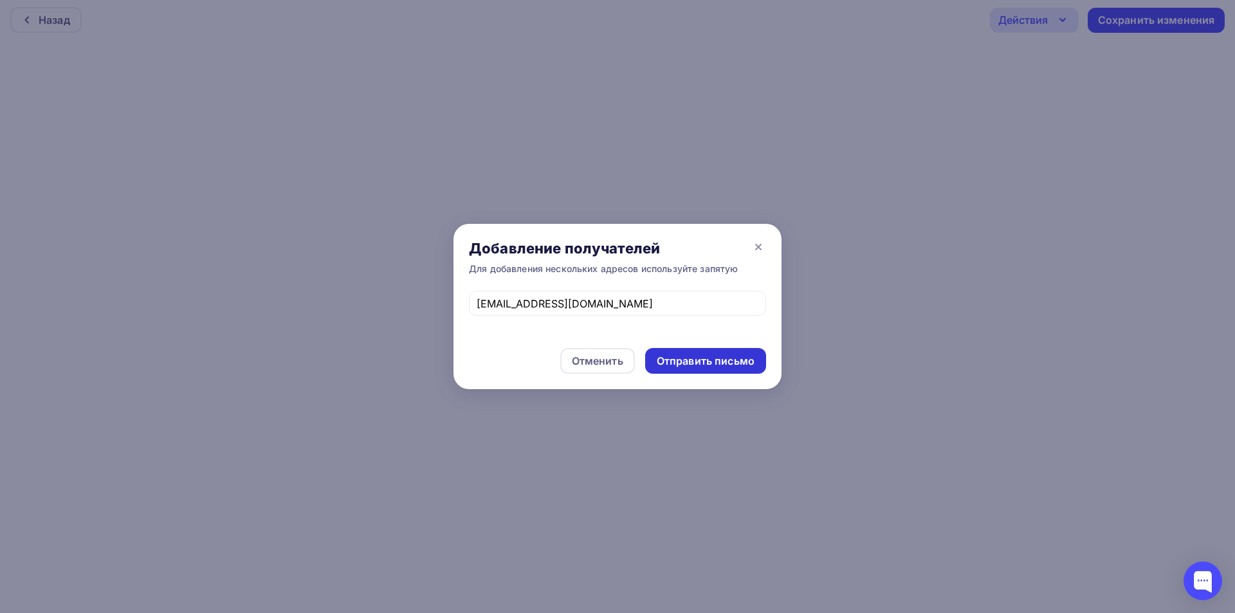
click at [693, 359] on div "Отправить письмо" at bounding box center [706, 361] width 98 height 15
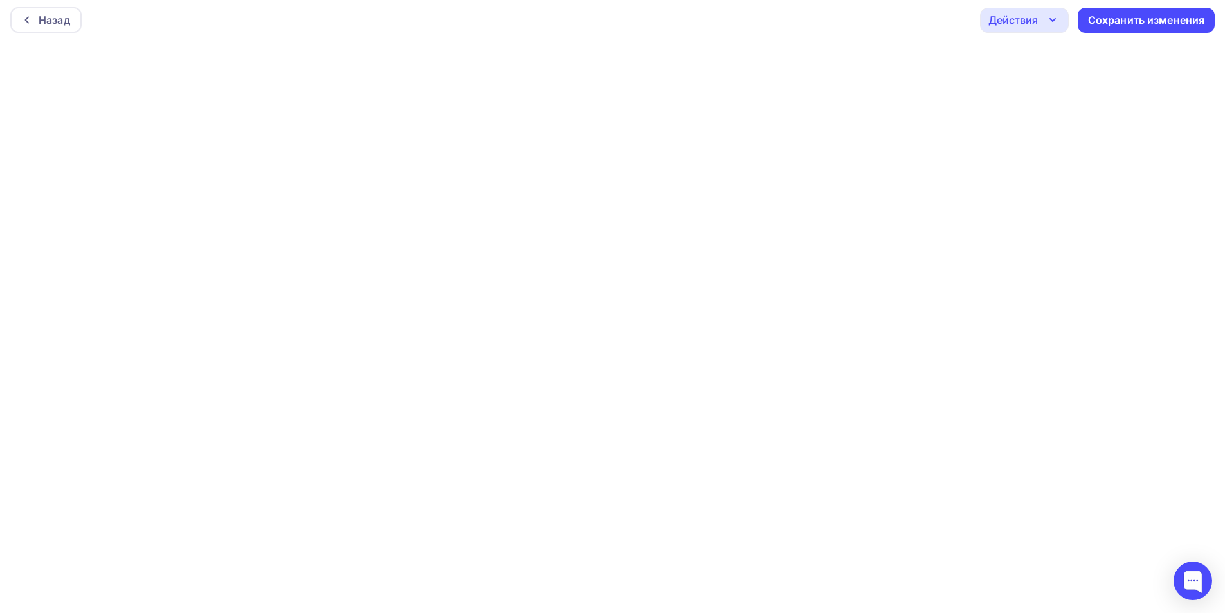
click at [1041, 26] on div "Действия" at bounding box center [1024, 20] width 89 height 25
click at [1042, 56] on div "Отправить тестовое письмо" at bounding box center [1094, 57] width 148 height 15
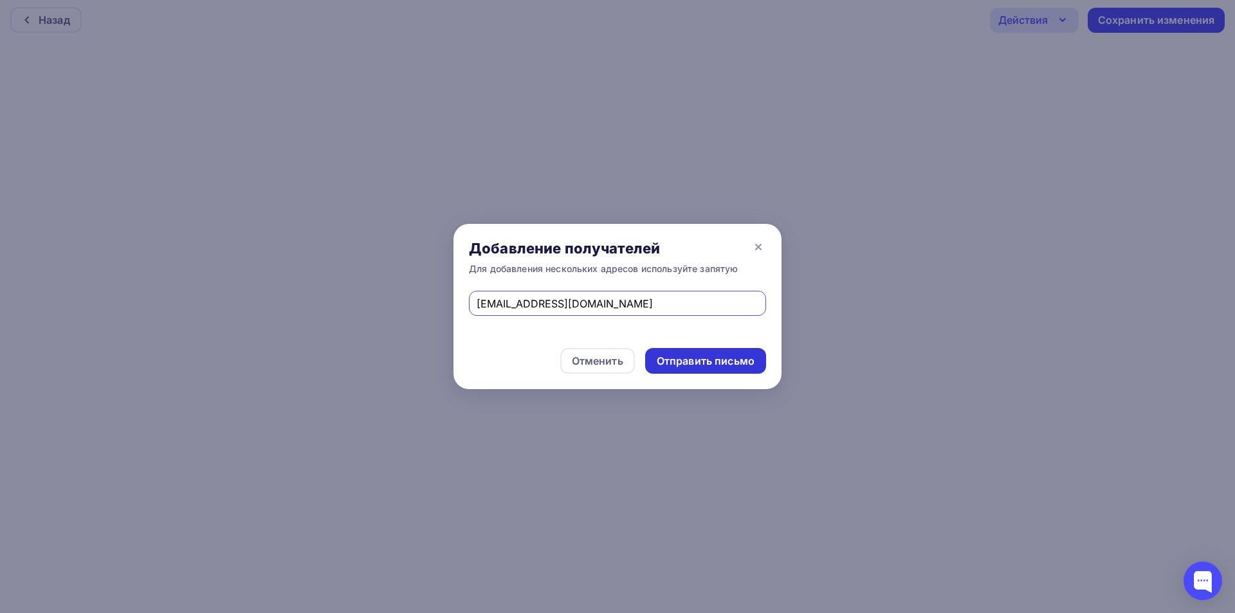
drag, startPoint x: 692, startPoint y: 360, endPoint x: 680, endPoint y: 355, distance: 12.7
click at [691, 361] on div "Отправить письмо" at bounding box center [706, 361] width 98 height 15
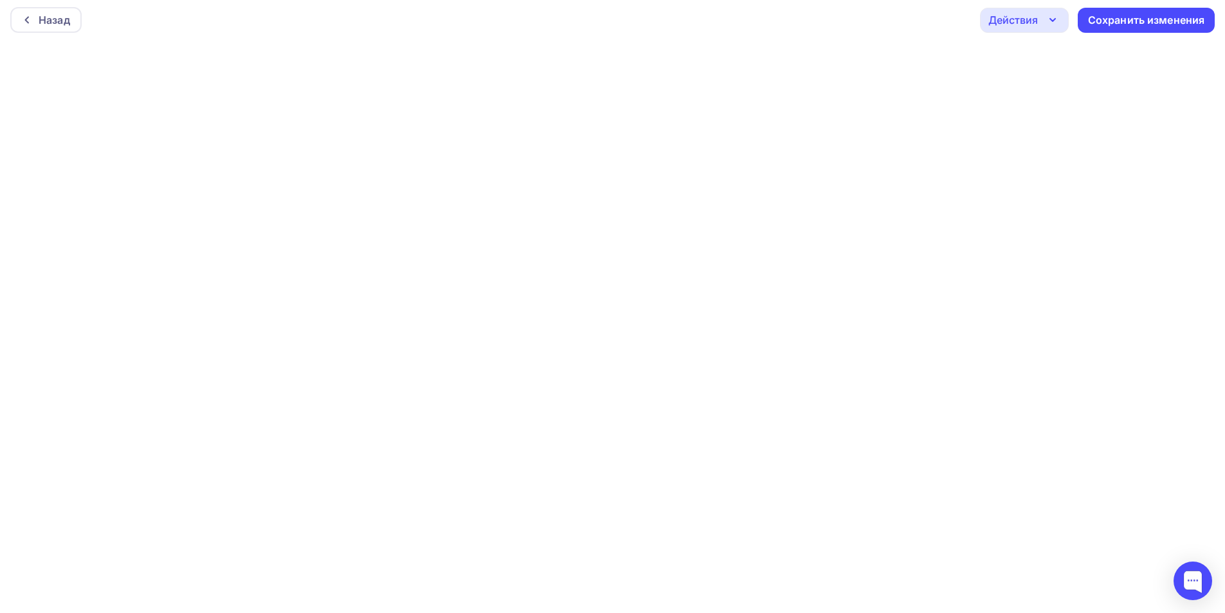
click at [1027, 12] on div "Действия" at bounding box center [1014, 19] width 50 height 15
click at [1030, 54] on div "Отправить тестовое письмо" at bounding box center [1094, 57] width 148 height 15
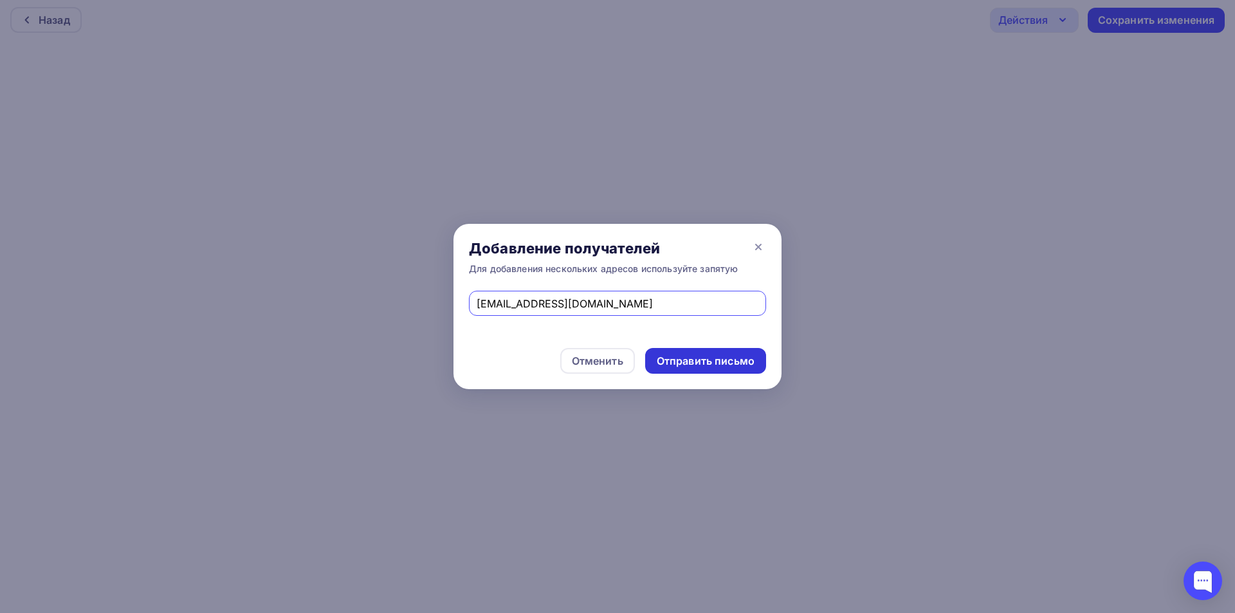
click at [711, 362] on div "Отправить письмо" at bounding box center [706, 361] width 98 height 15
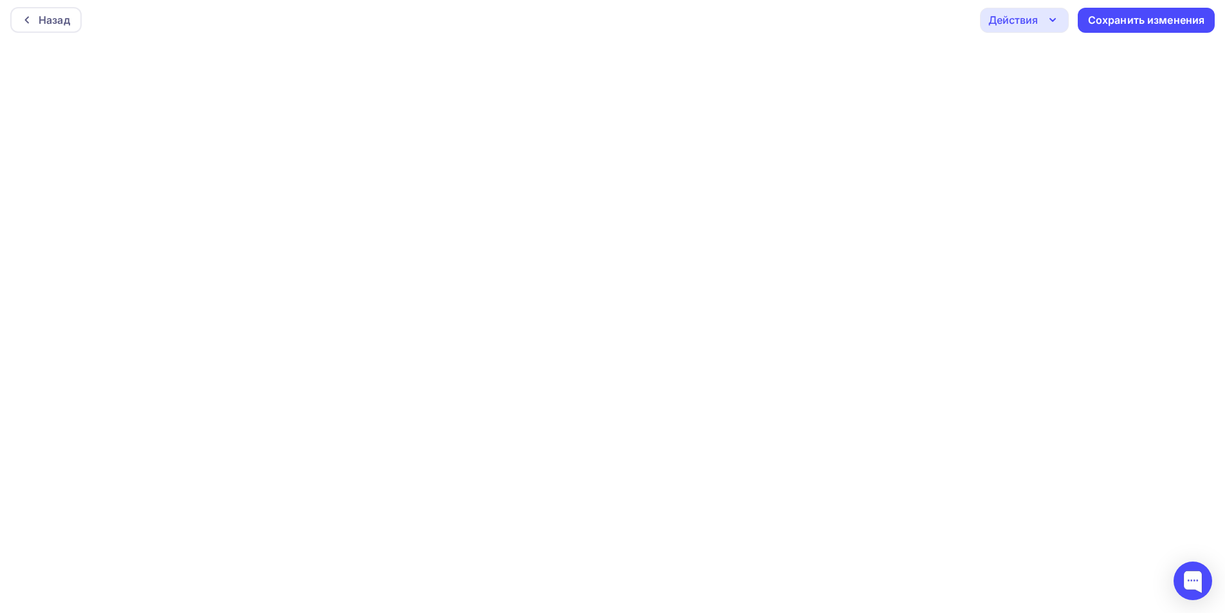
click at [1006, 22] on div "Действия" at bounding box center [1014, 19] width 50 height 15
click at [1032, 59] on div "Отправить тестовое письмо" at bounding box center [1094, 57] width 148 height 15
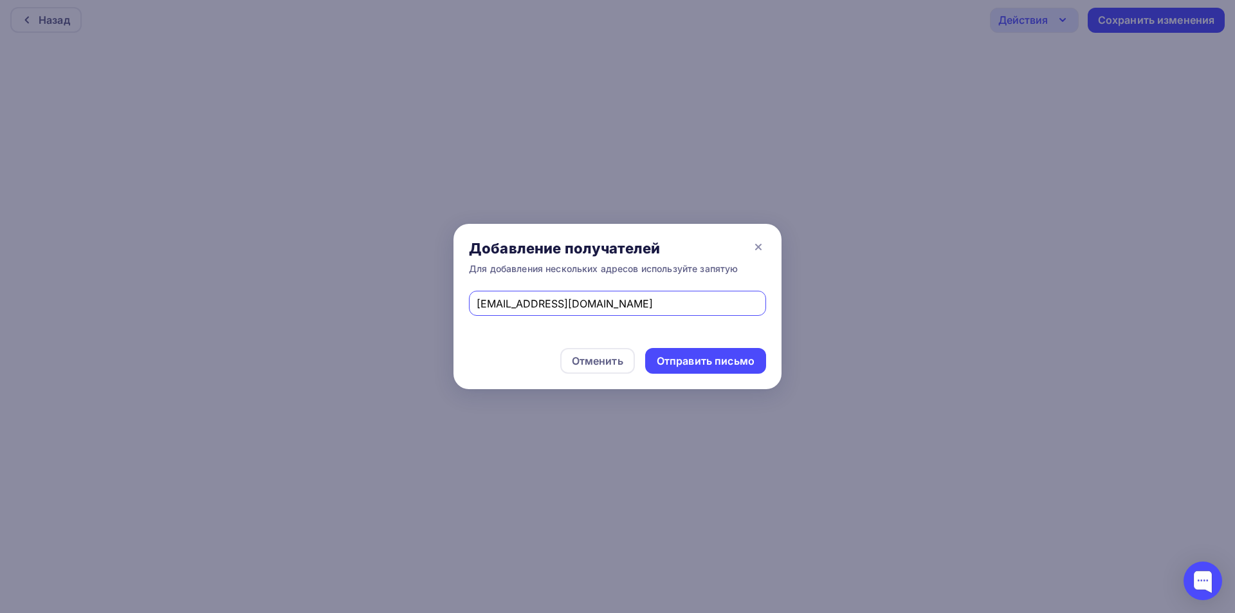
drag, startPoint x: 621, startPoint y: 306, endPoint x: 439, endPoint y: 313, distance: 182.8
click at [440, 313] on div "Добавление получателей Для добавления нескольких адресов используйте запятую es…" at bounding box center [617, 306] width 1235 height 613
click at [551, 298] on input "text" at bounding box center [618, 303] width 282 height 15
type input "info@goldident.ru"
click at [705, 364] on div "Отправить письмо" at bounding box center [706, 361] width 98 height 15
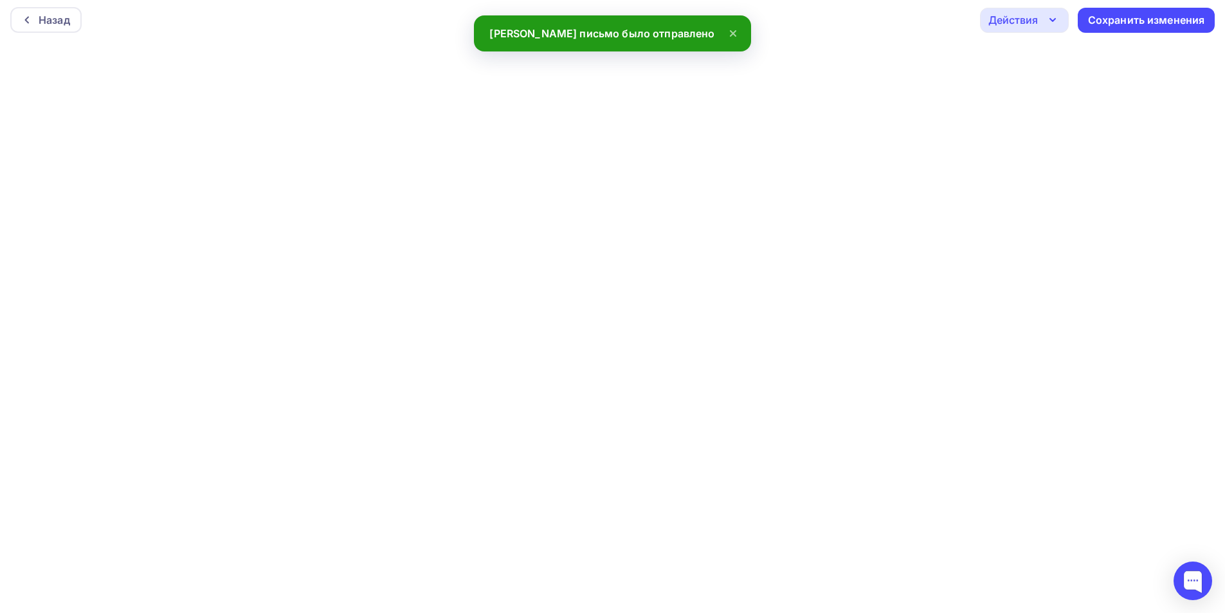
click at [1050, 17] on icon "button" at bounding box center [1052, 19] width 15 height 15
click at [1041, 60] on div "Отправить тестовое письмо" at bounding box center [1094, 57] width 148 height 15
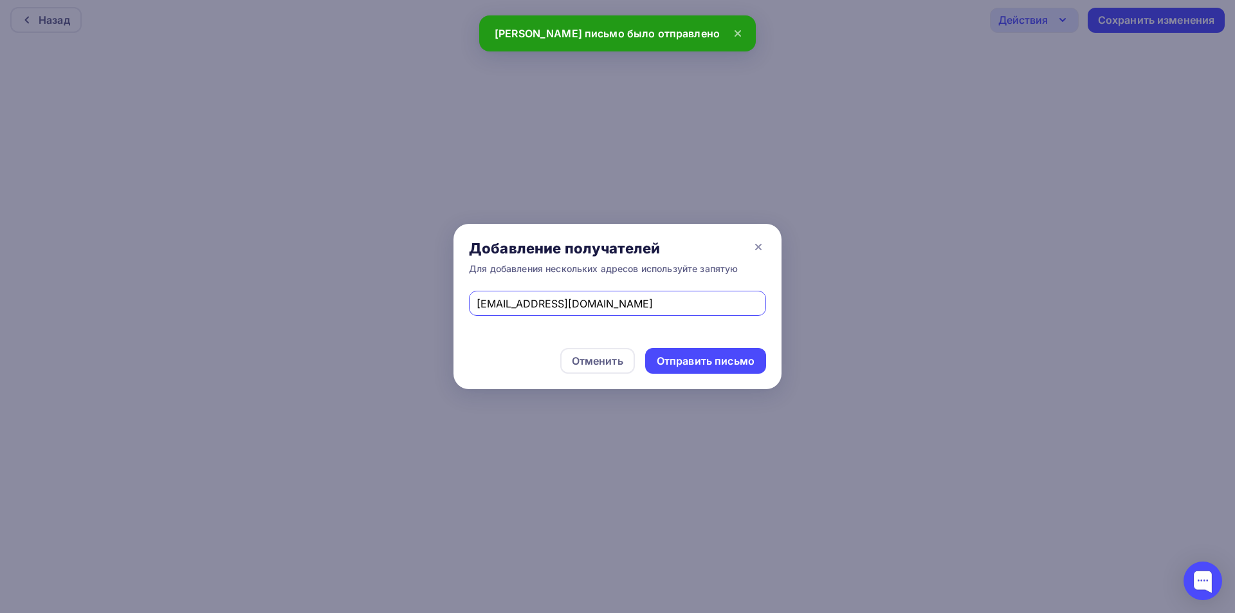
drag, startPoint x: 585, startPoint y: 307, endPoint x: 423, endPoint y: 311, distance: 161.5
click at [423, 311] on div "Добавление получателей Для добавления нескольких адресов используйте запятую in…" at bounding box center [617, 306] width 1235 height 613
click at [541, 302] on input "text" at bounding box center [618, 303] width 282 height 15
type input "andrei-eskov@yandex.ru"
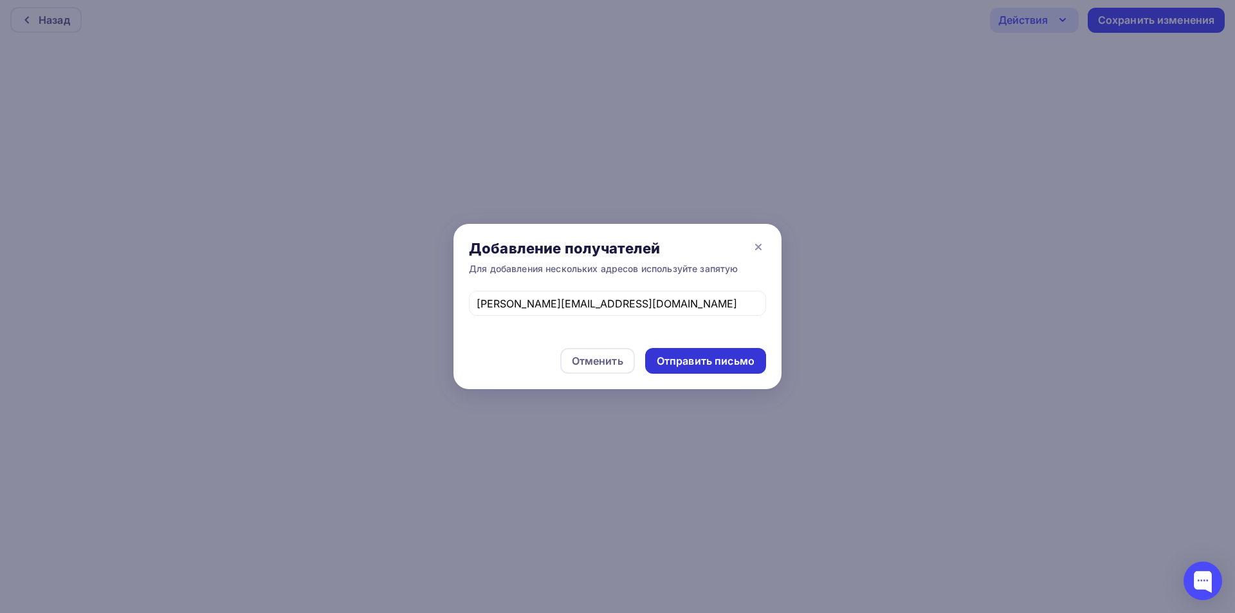
click at [708, 362] on div "Отправить письмо" at bounding box center [706, 361] width 98 height 15
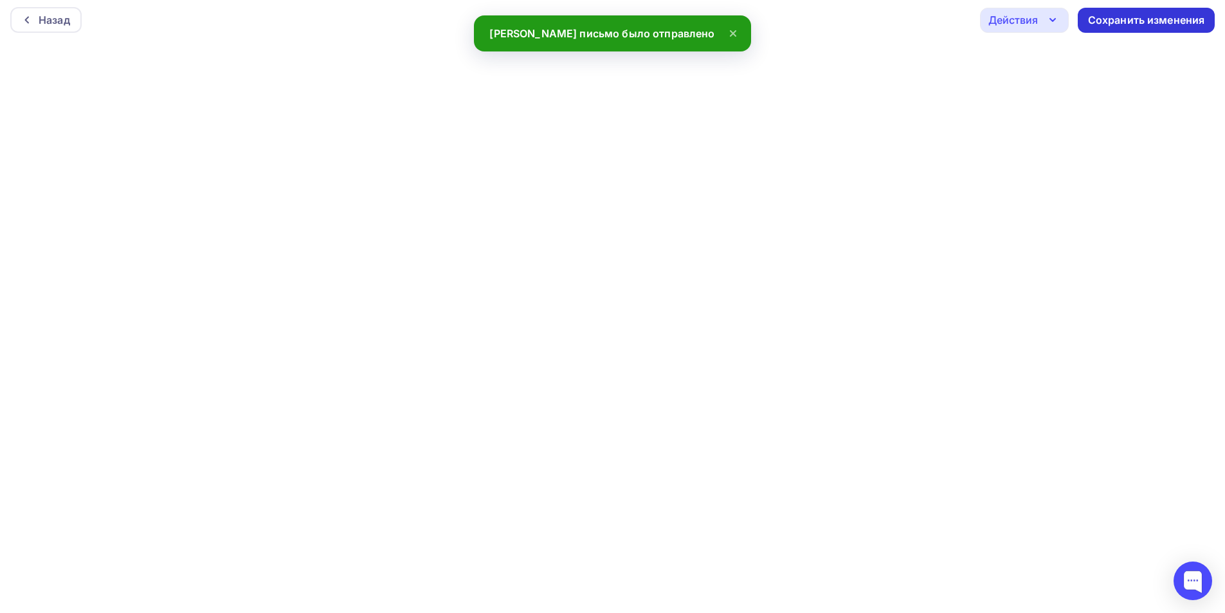
click at [1115, 21] on div "Сохранить изменения" at bounding box center [1146, 20] width 117 height 15
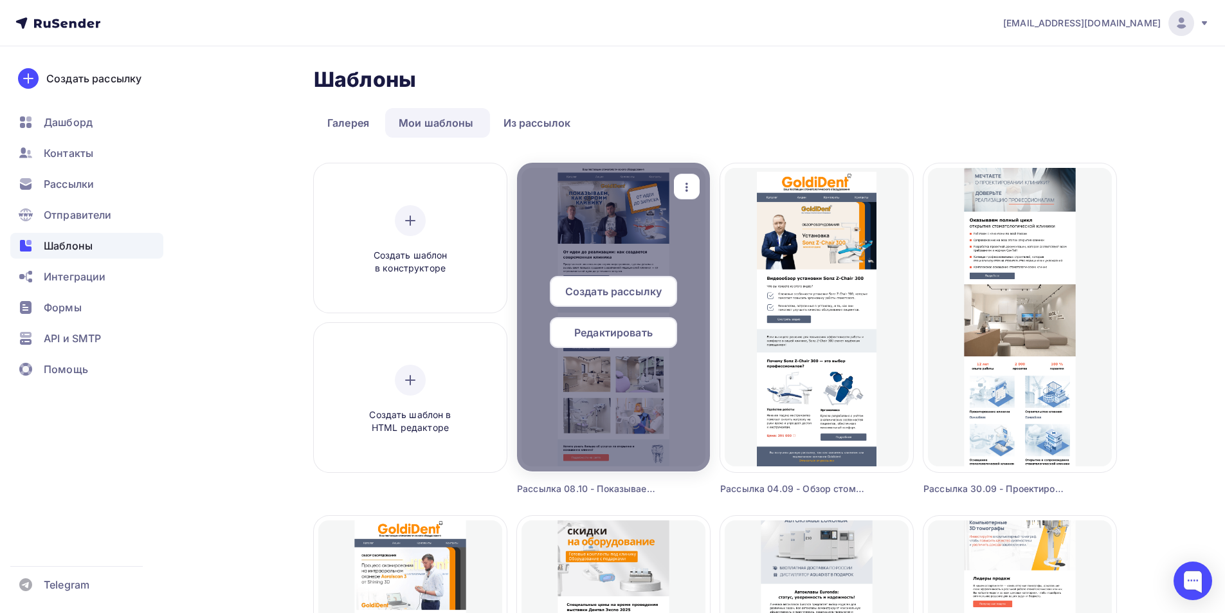
click at [604, 336] on span "Редактировать" at bounding box center [613, 332] width 78 height 15
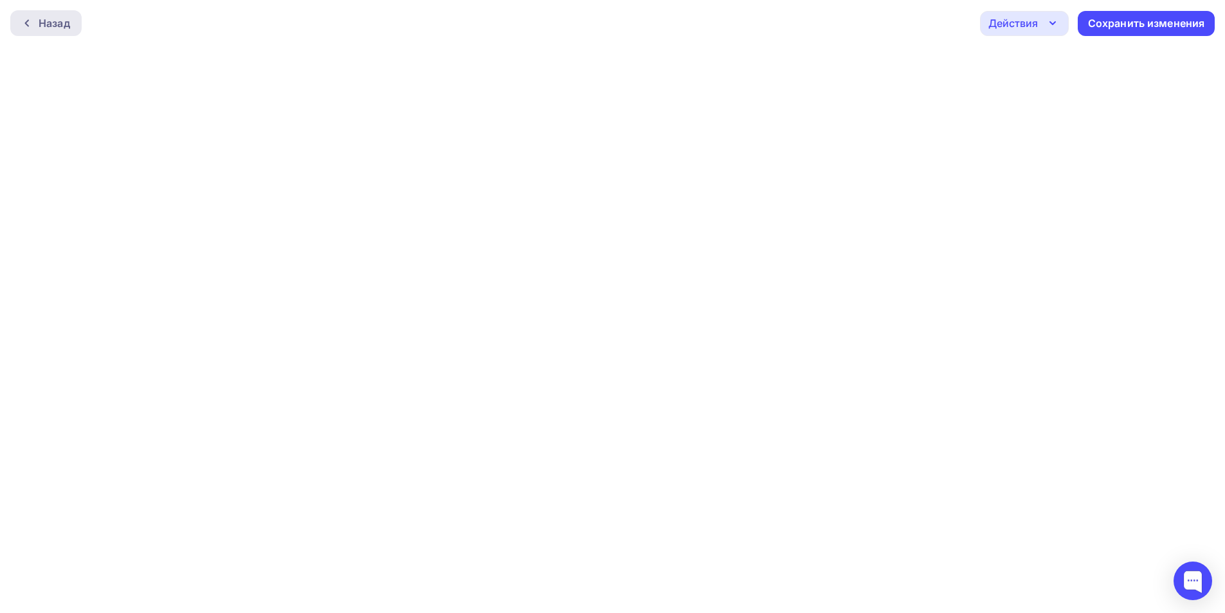
click at [57, 23] on div "Назад" at bounding box center [55, 22] width 32 height 15
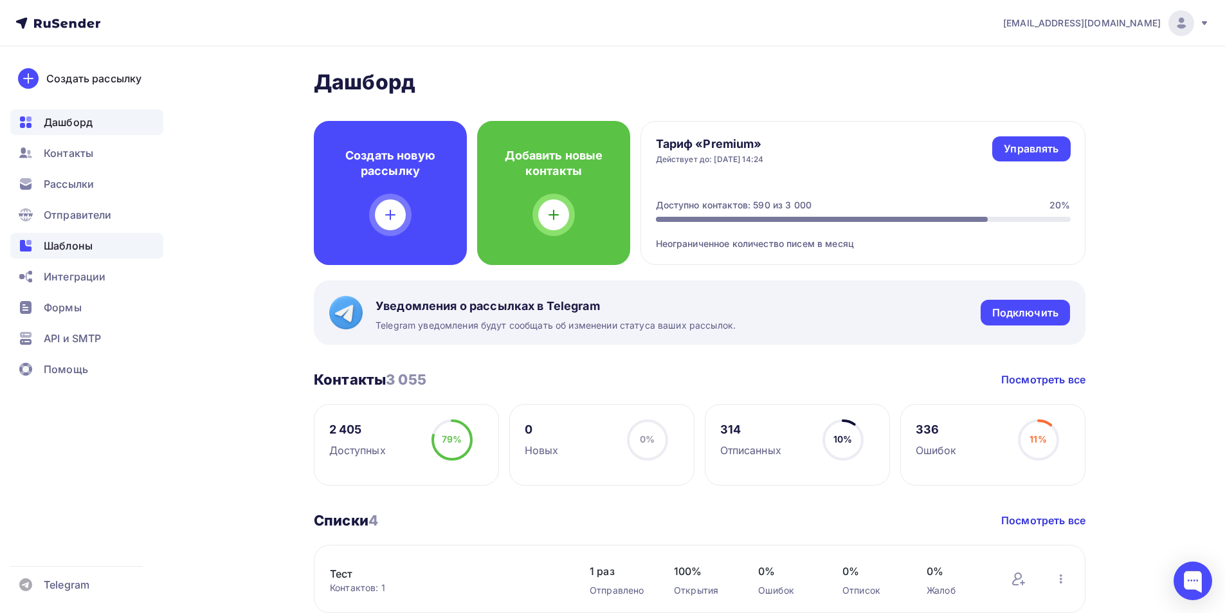
click at [76, 235] on div "Шаблоны" at bounding box center [86, 246] width 153 height 26
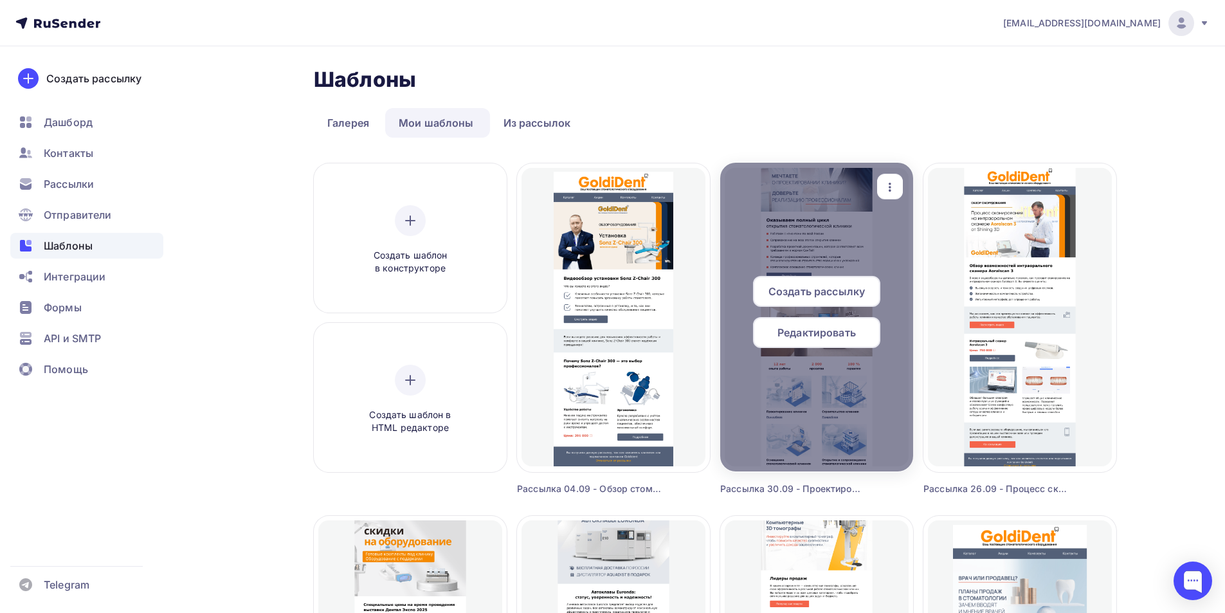
click at [863, 333] on div "Редактировать" at bounding box center [816, 332] width 127 height 31
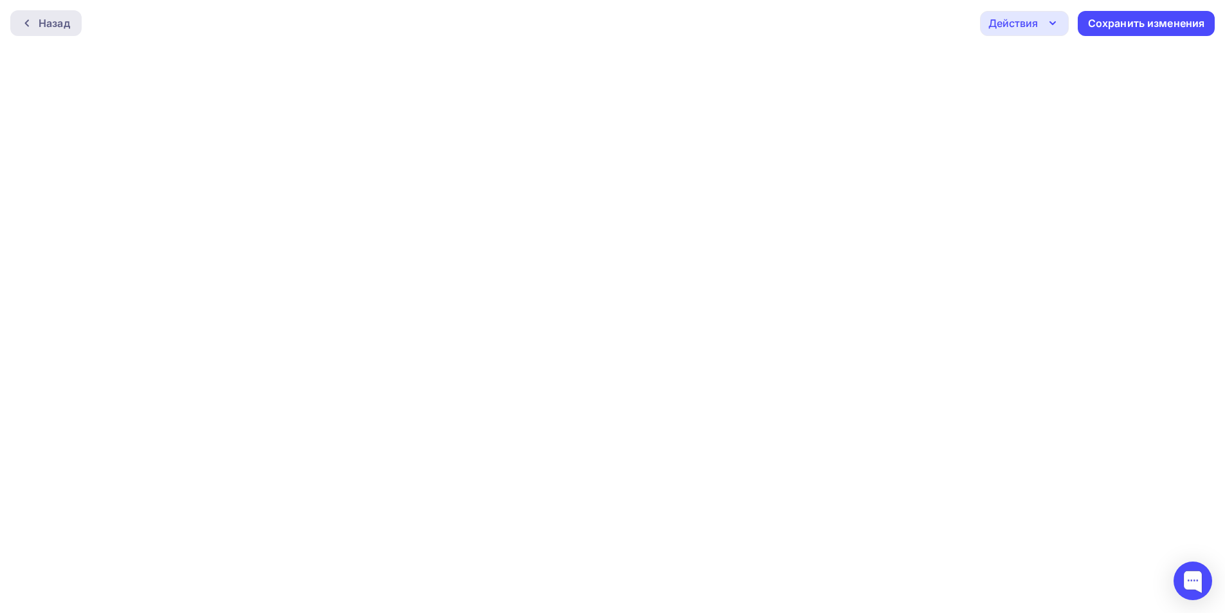
click at [32, 23] on icon at bounding box center [27, 23] width 10 height 10
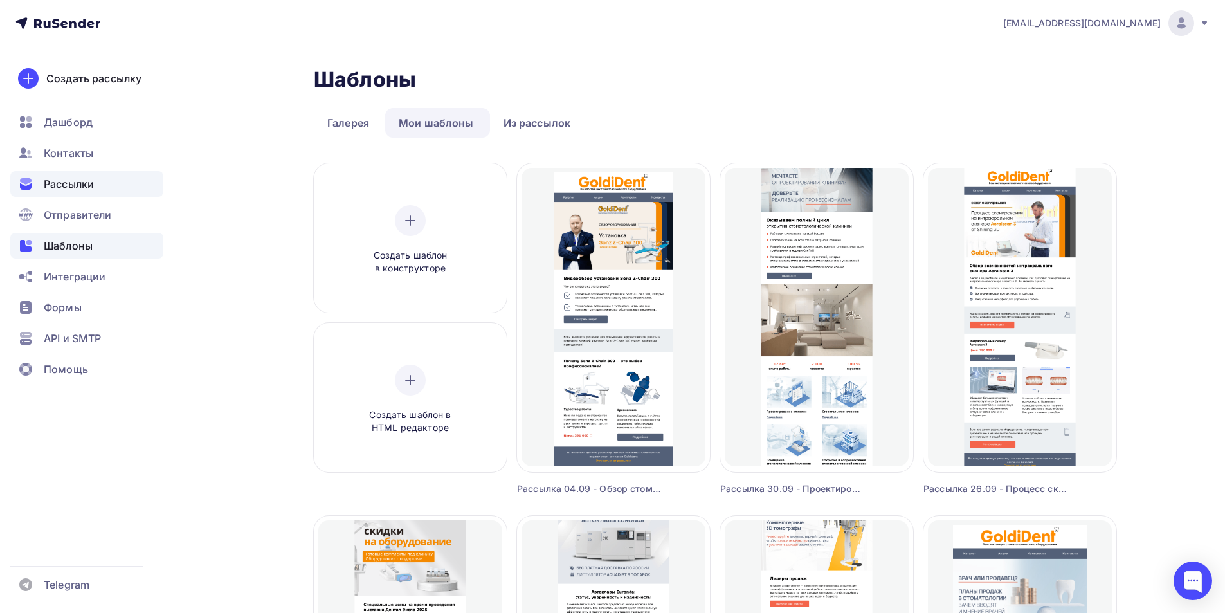
click at [68, 187] on span "Рассылки" at bounding box center [69, 183] width 50 height 15
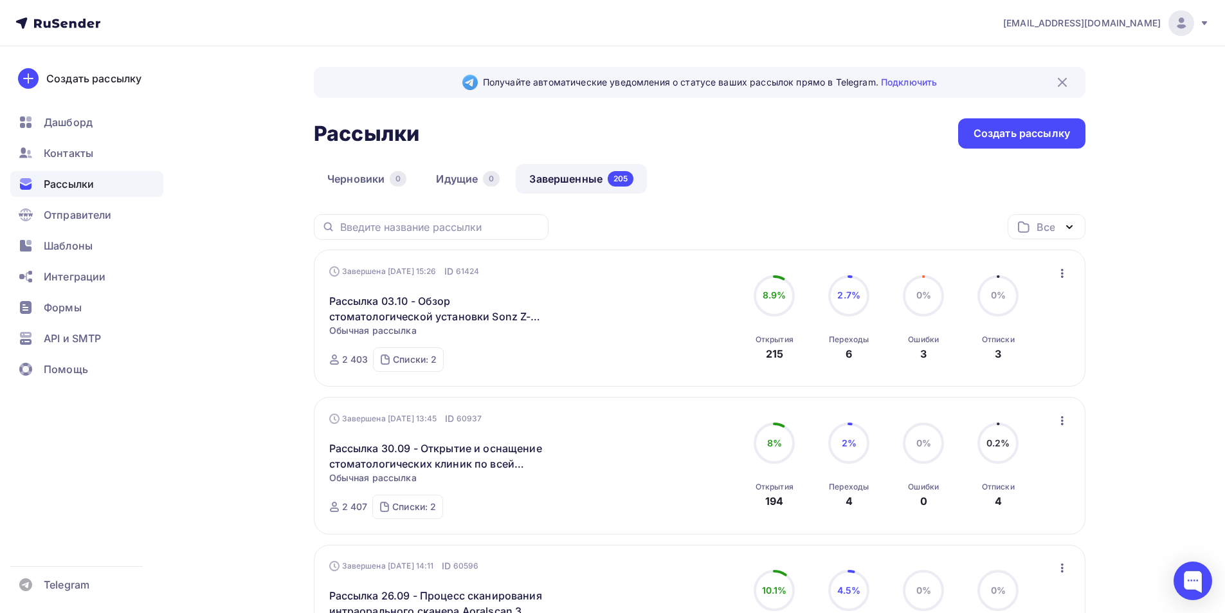
click at [66, 181] on span "Рассылки" at bounding box center [69, 183] width 50 height 15
click at [60, 252] on span "Шаблоны" at bounding box center [68, 245] width 49 height 15
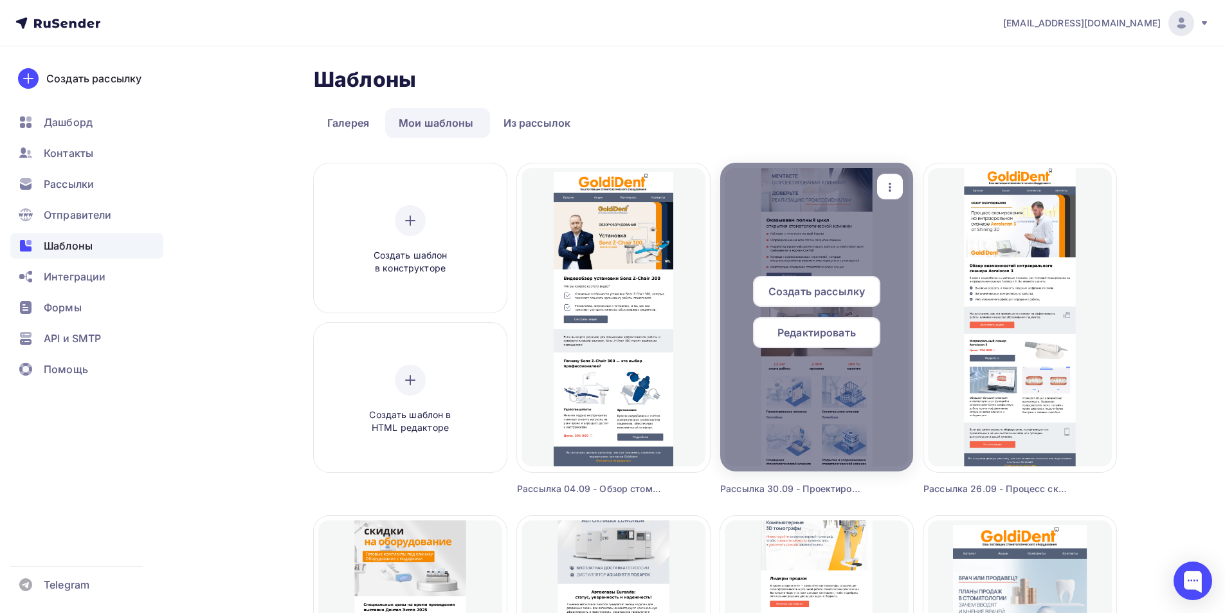
click at [832, 343] on div "Редактировать" at bounding box center [816, 332] width 127 height 31
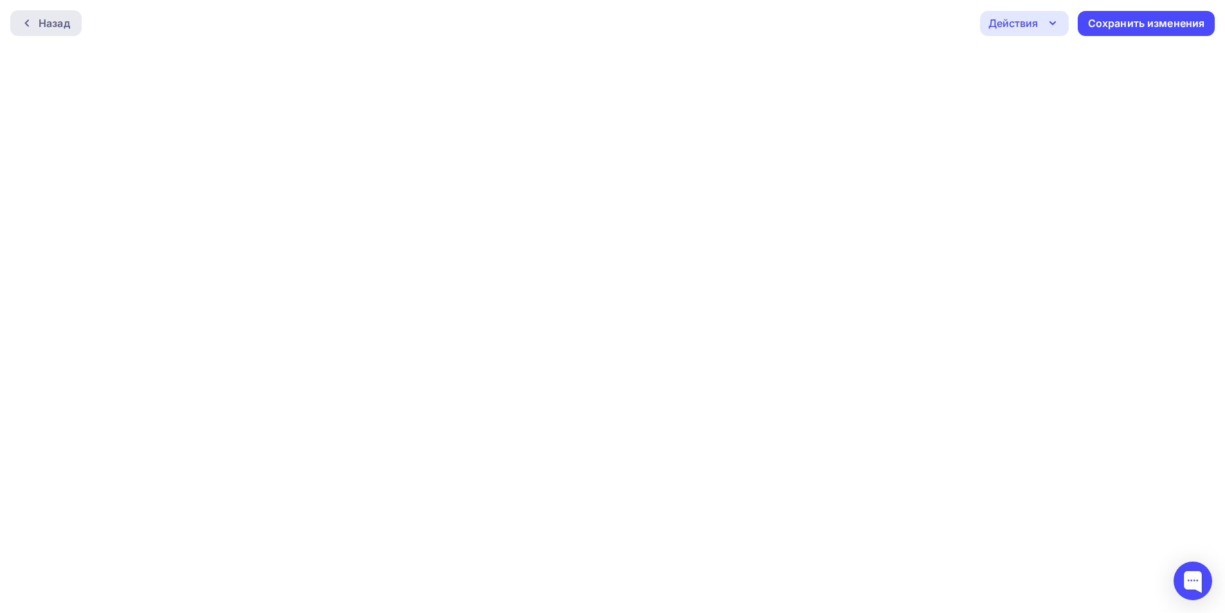
click at [44, 19] on div "Назад" at bounding box center [55, 22] width 32 height 15
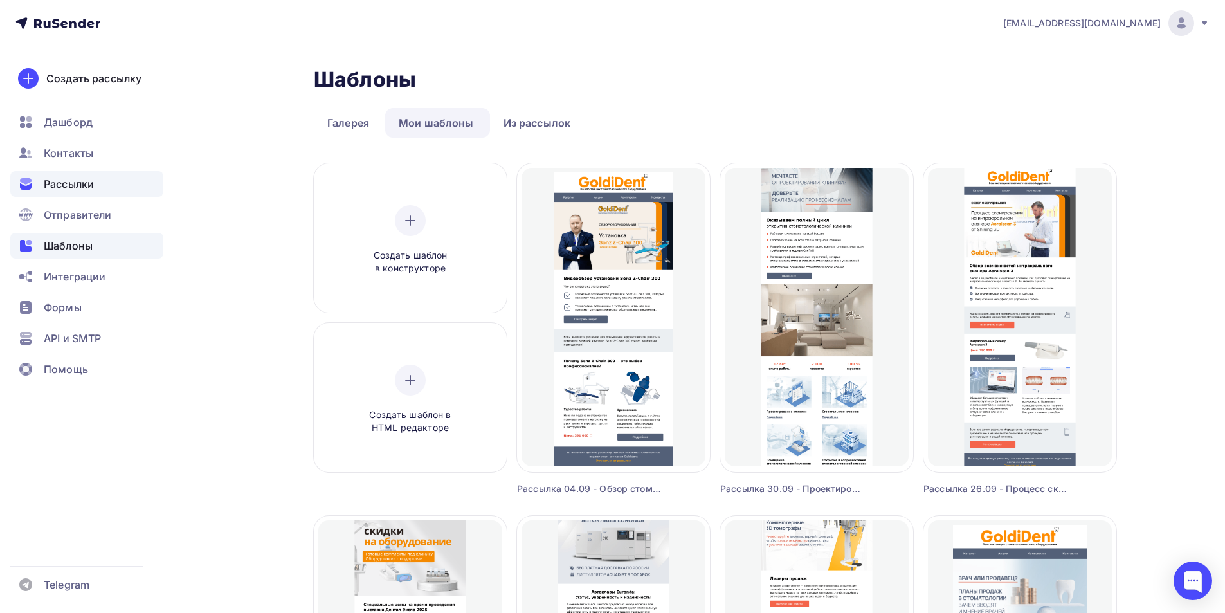
click at [87, 183] on span "Рассылки" at bounding box center [69, 183] width 50 height 15
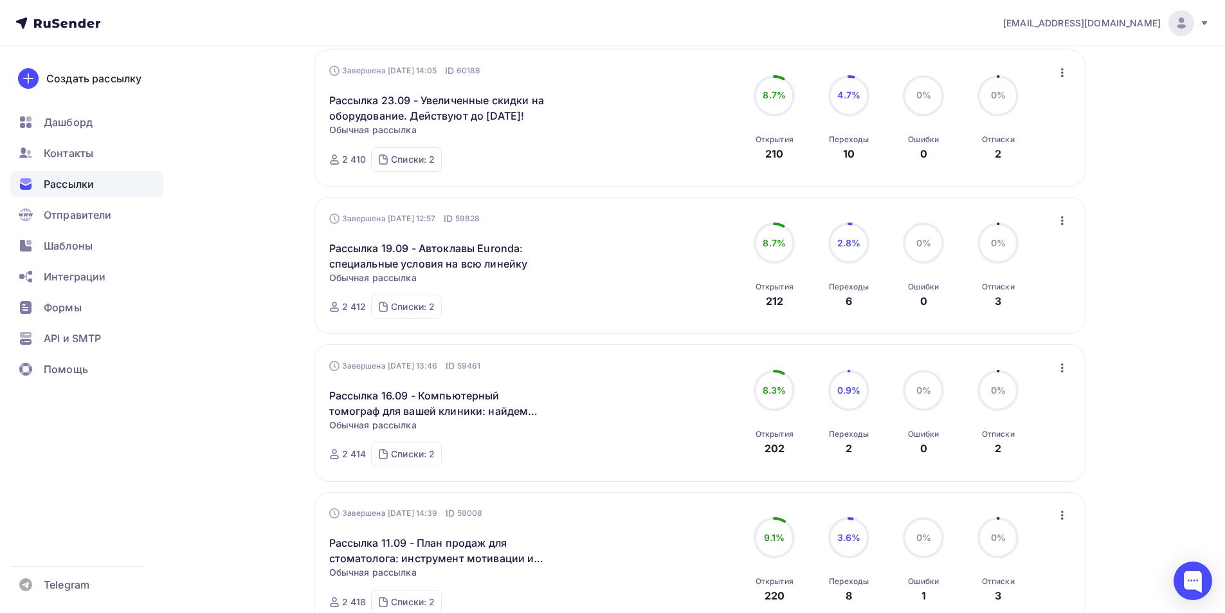
scroll to position [643, 0]
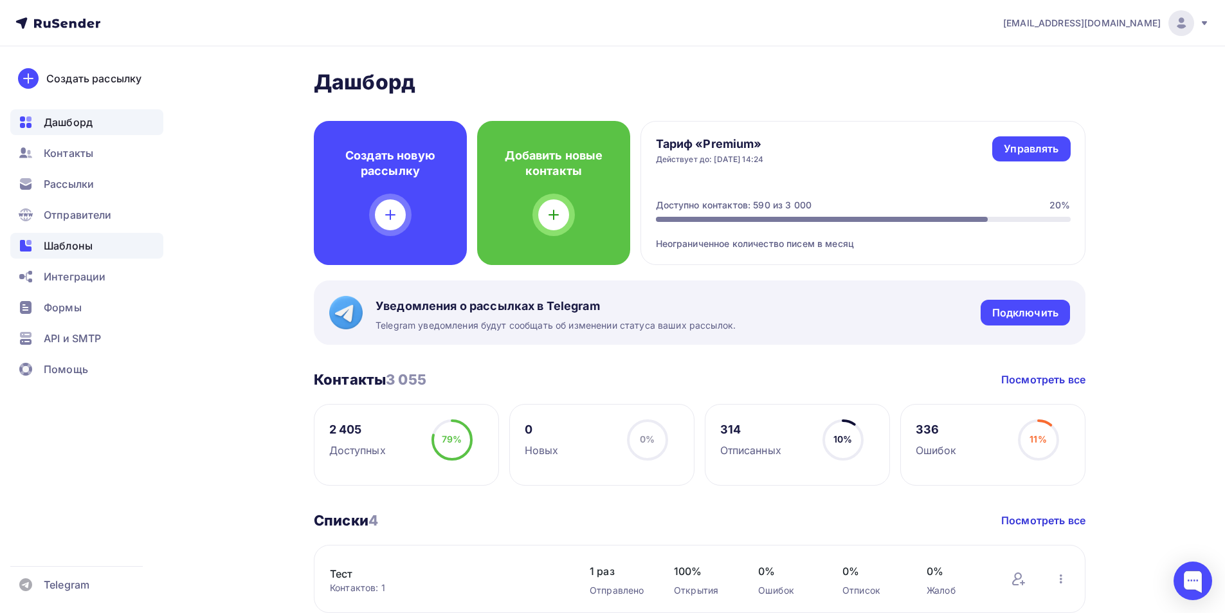
click at [46, 246] on span "Шаблоны" at bounding box center [68, 245] width 49 height 15
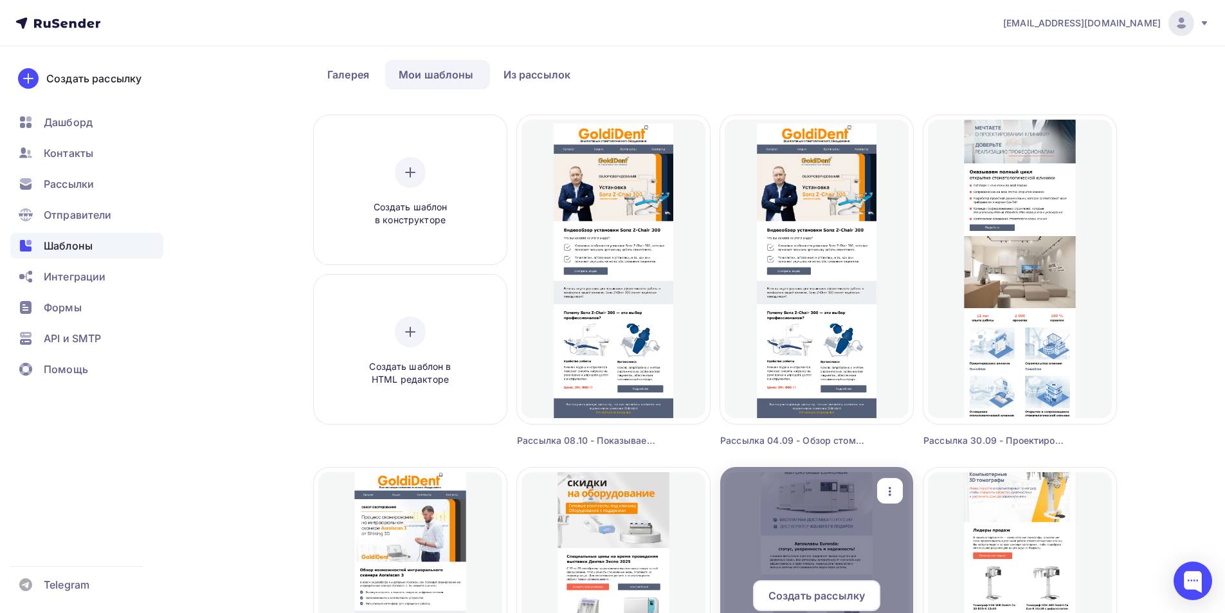
scroll to position [129, 0]
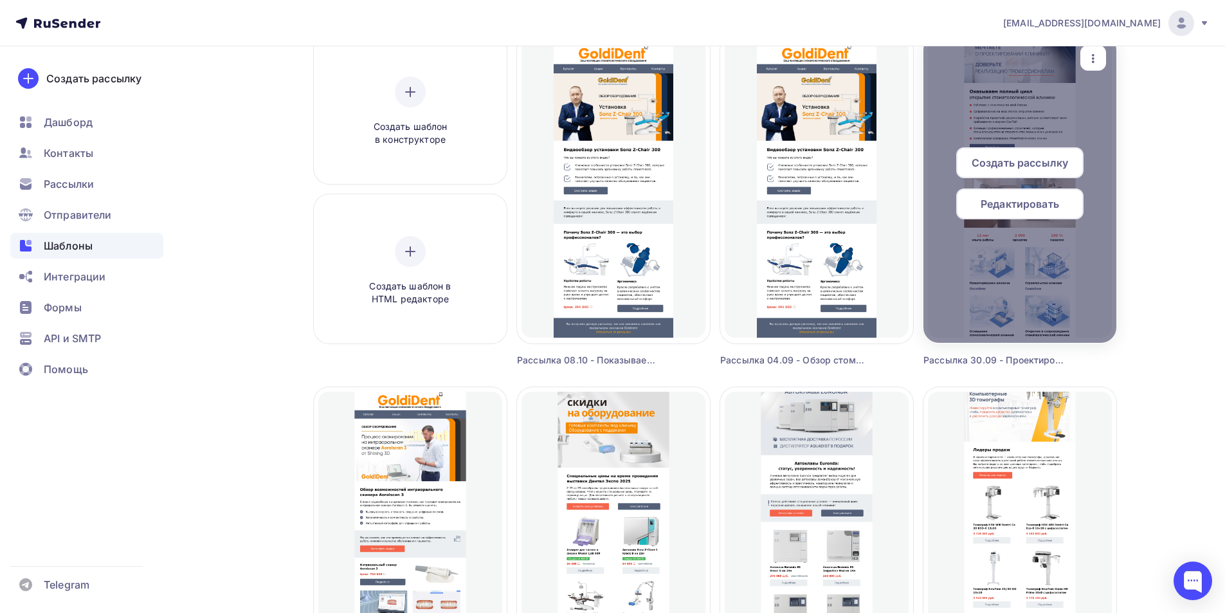
click at [1031, 198] on span "Редактировать" at bounding box center [1020, 203] width 78 height 15
